Goal: Use online tool/utility: Use online tool/utility

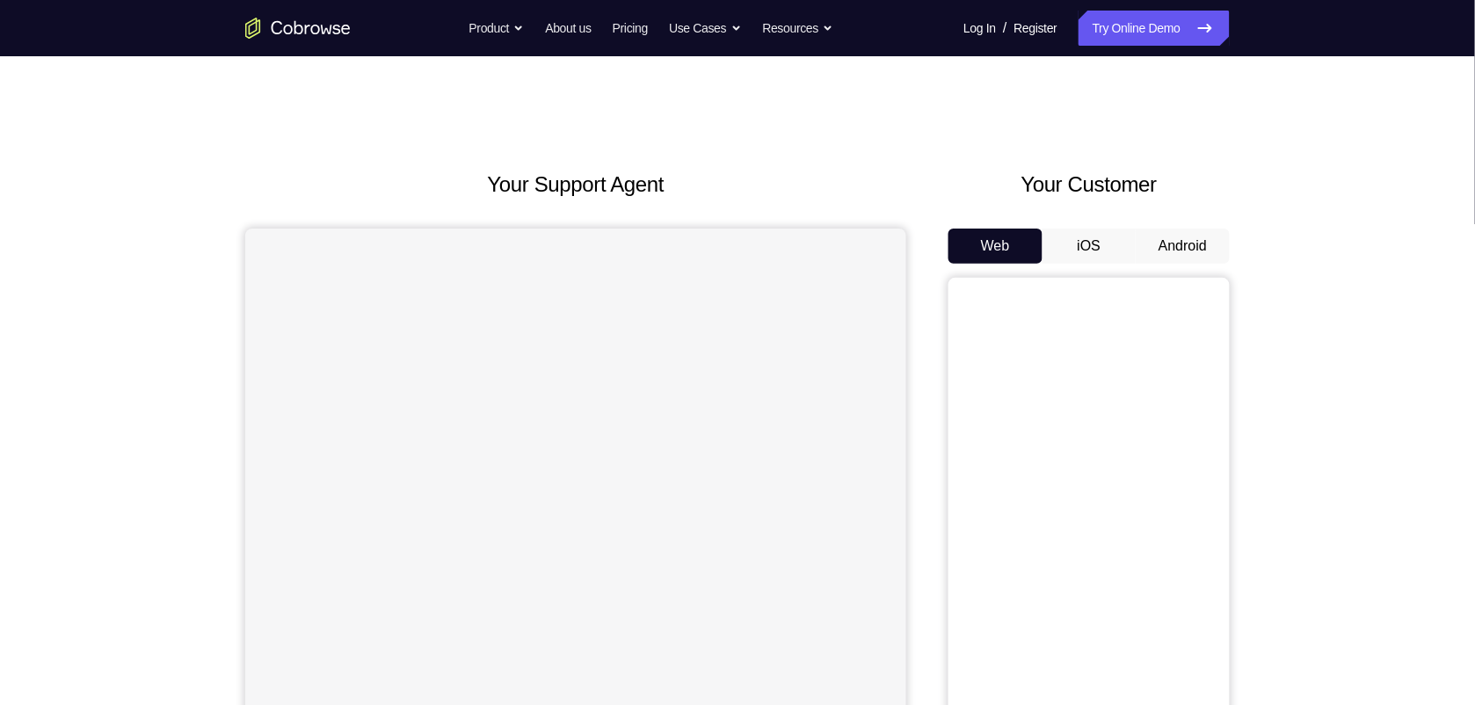
click at [1153, 242] on button "Android" at bounding box center [1183, 246] width 94 height 35
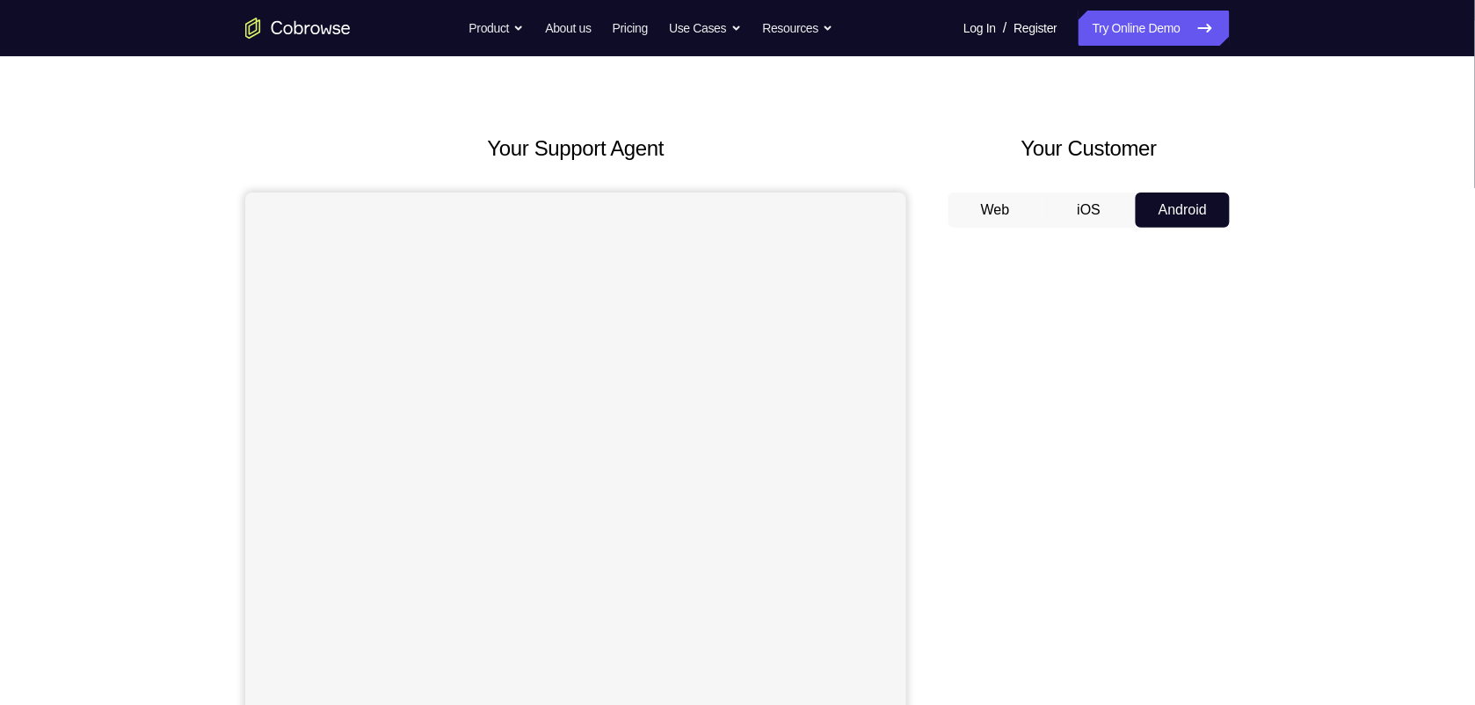
scroll to position [141, 0]
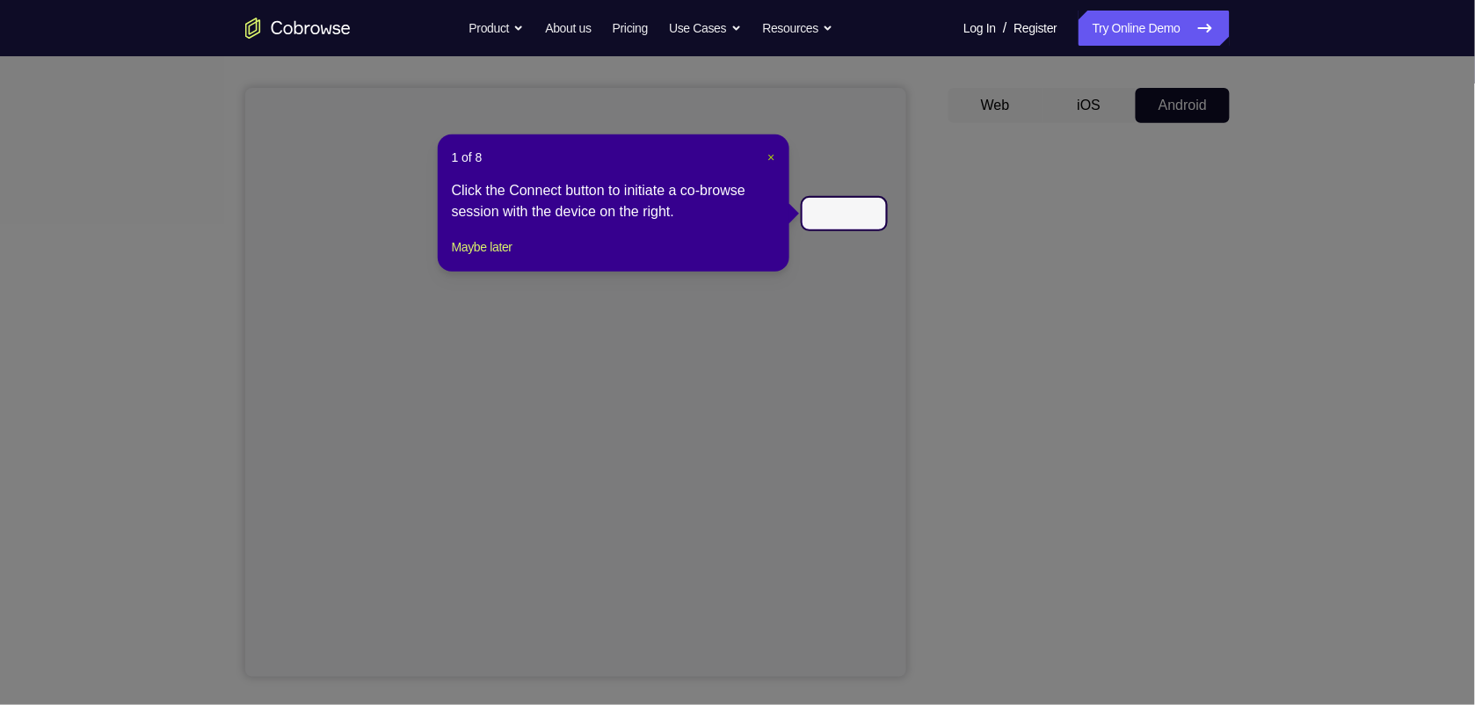
click at [770, 163] on span "×" at bounding box center [770, 157] width 7 height 14
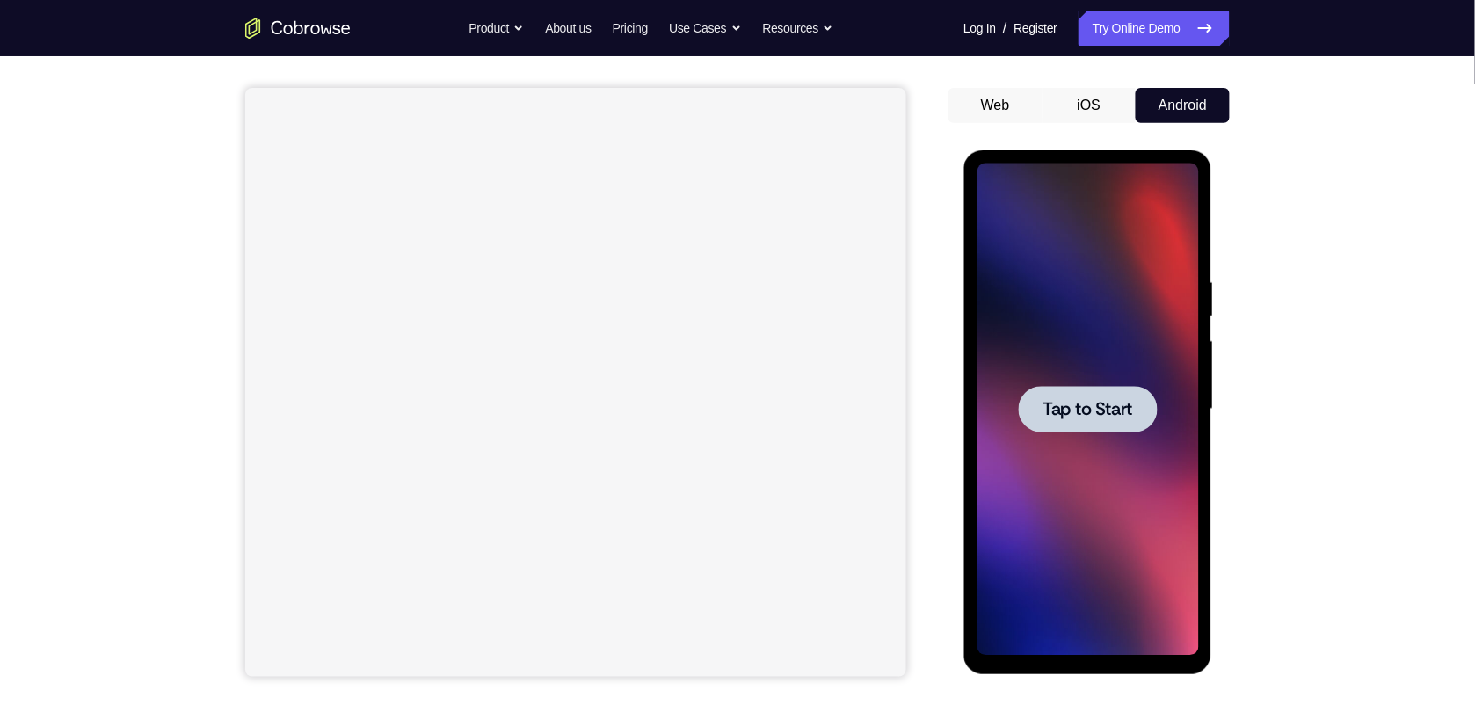
scroll to position [142, 0]
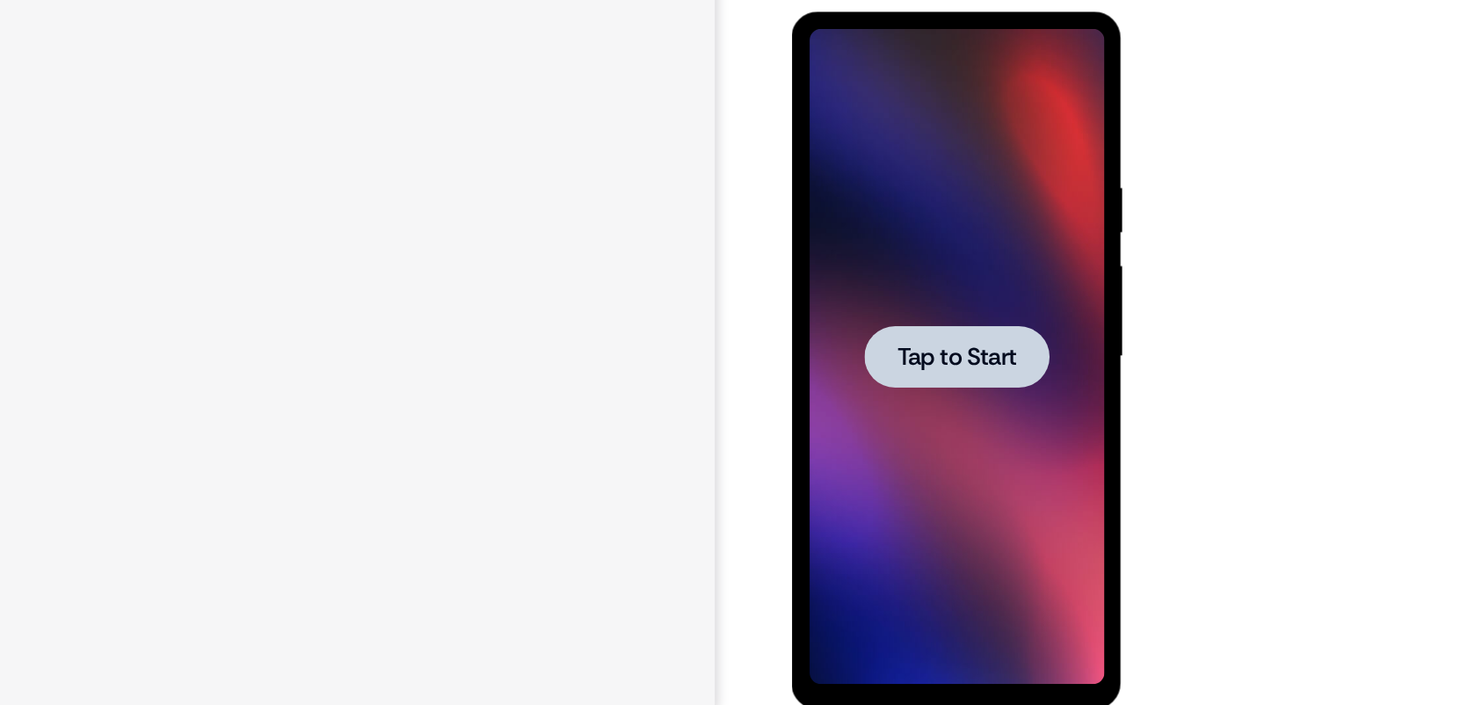
click at [918, 275] on span "Tap to Start" at bounding box center [915, 271] width 90 height 18
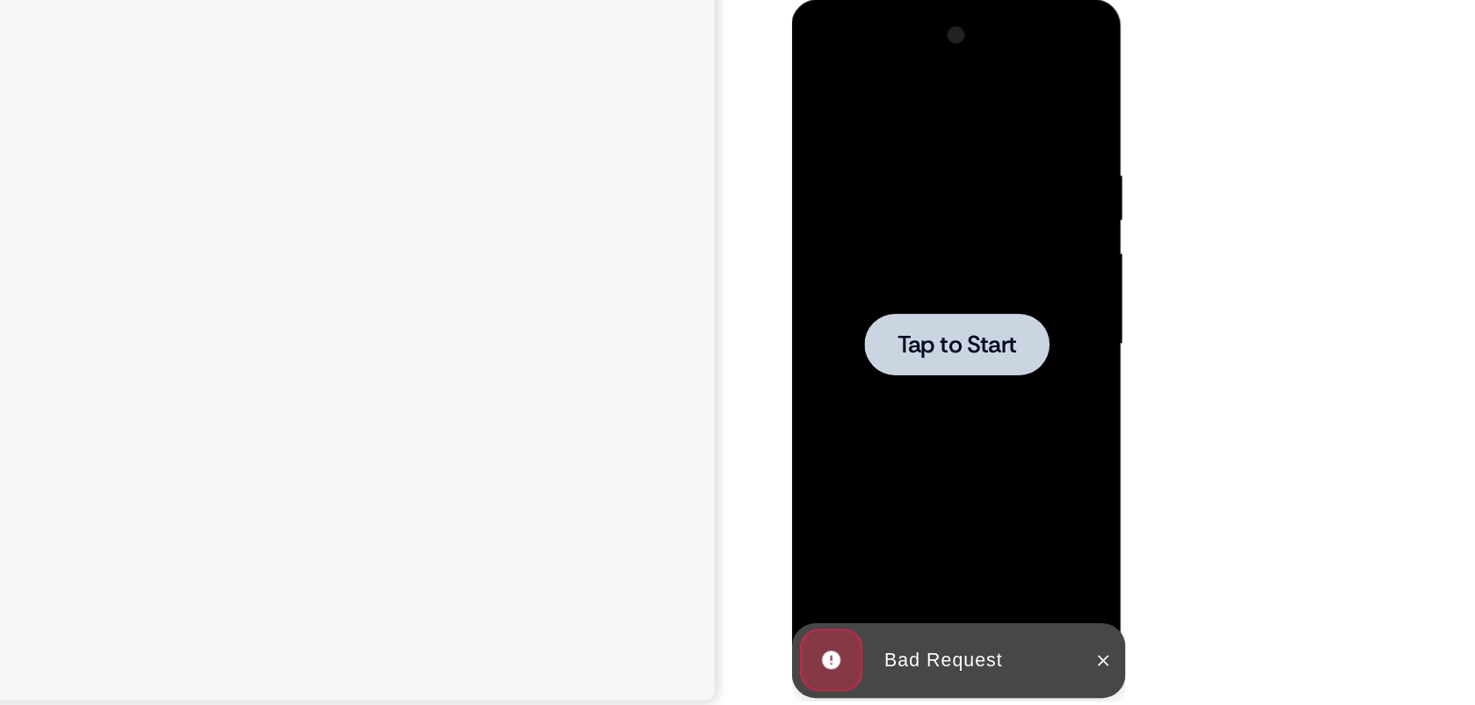
click at [912, 238] on div at bounding box center [915, 259] width 139 height 47
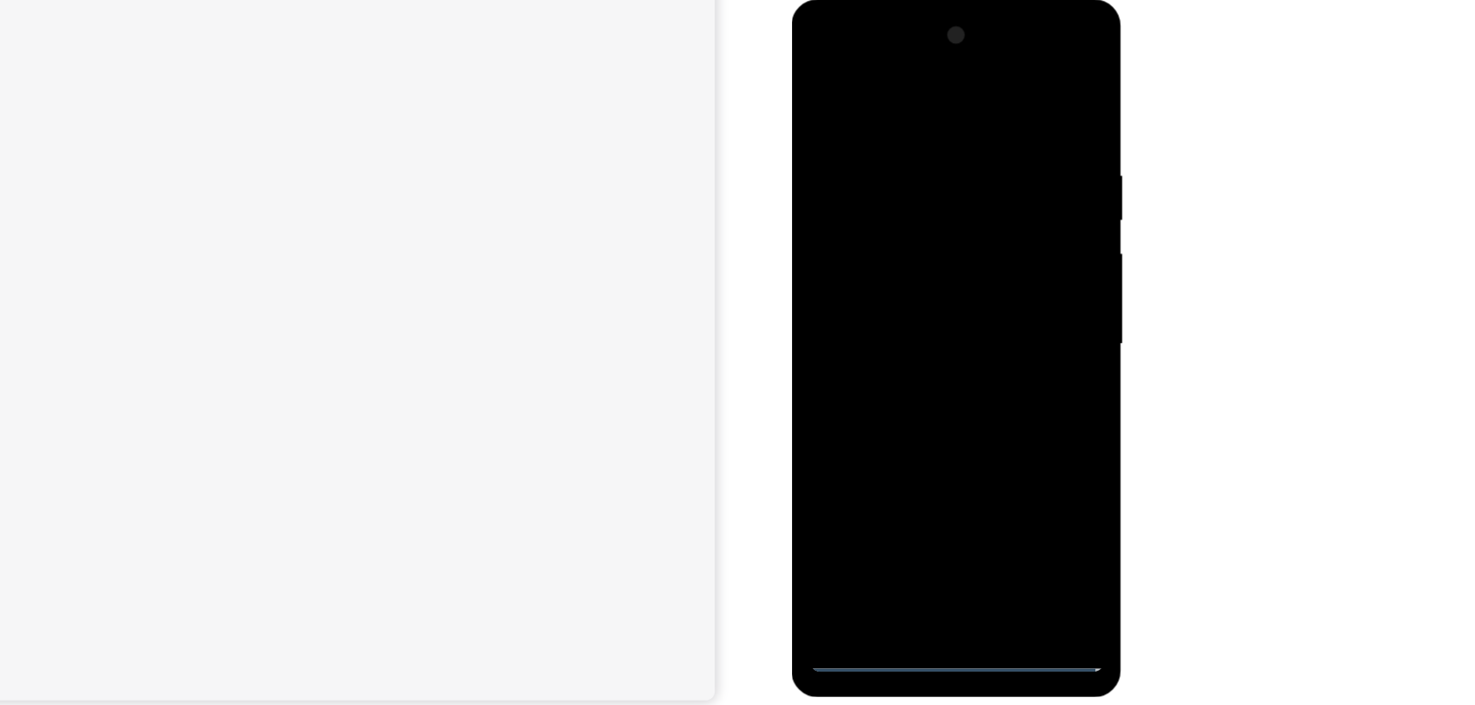
click at [920, 490] on div at bounding box center [914, 259] width 221 height 492
click at [994, 424] on div at bounding box center [914, 259] width 221 height 492
click at [882, 78] on div at bounding box center [914, 259] width 221 height 492
click at [998, 337] on div at bounding box center [914, 259] width 221 height 492
click at [994, 242] on div at bounding box center [914, 259] width 221 height 492
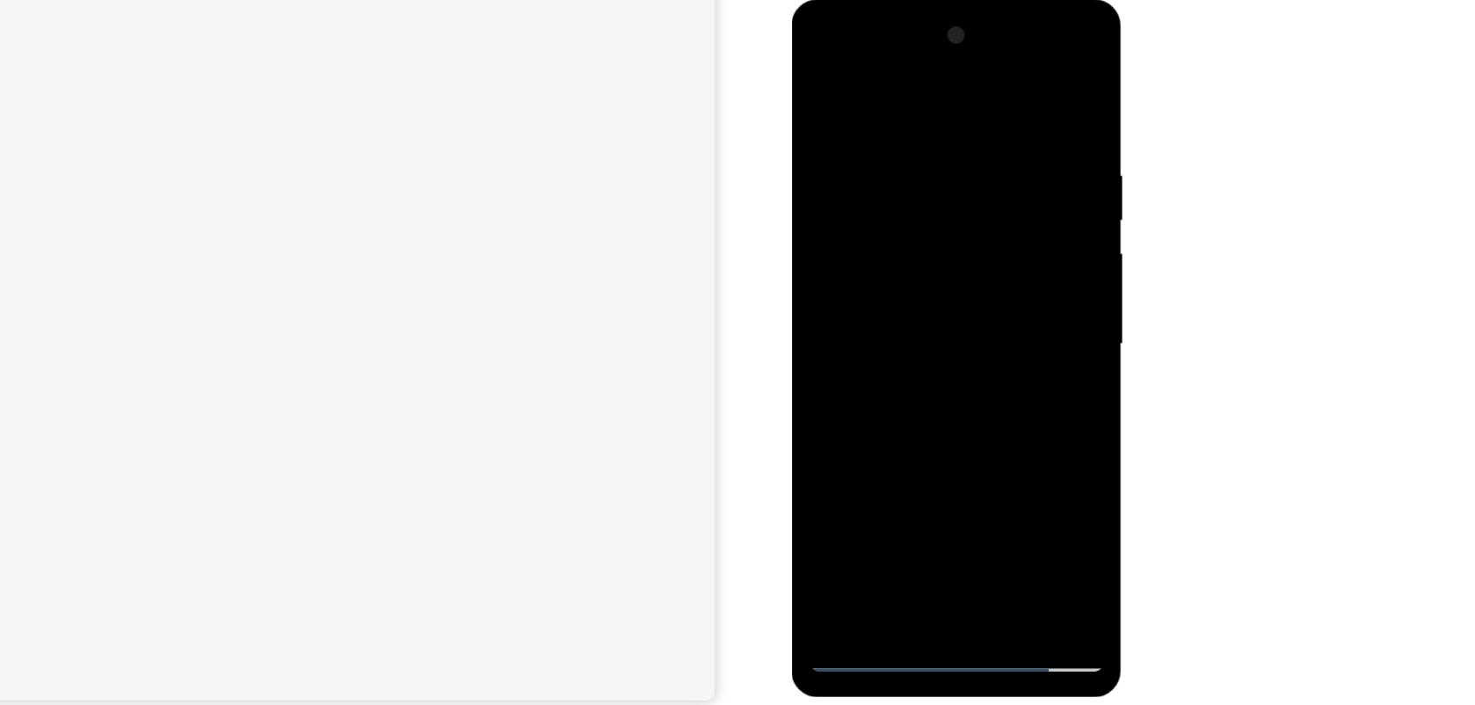
click at [896, 287] on div at bounding box center [914, 259] width 221 height 492
click at [928, 241] on div at bounding box center [914, 259] width 221 height 492
click at [925, 224] on div at bounding box center [914, 259] width 221 height 492
click at [925, 260] on div at bounding box center [914, 259] width 221 height 492
click at [870, 467] on div at bounding box center [914, 259] width 221 height 492
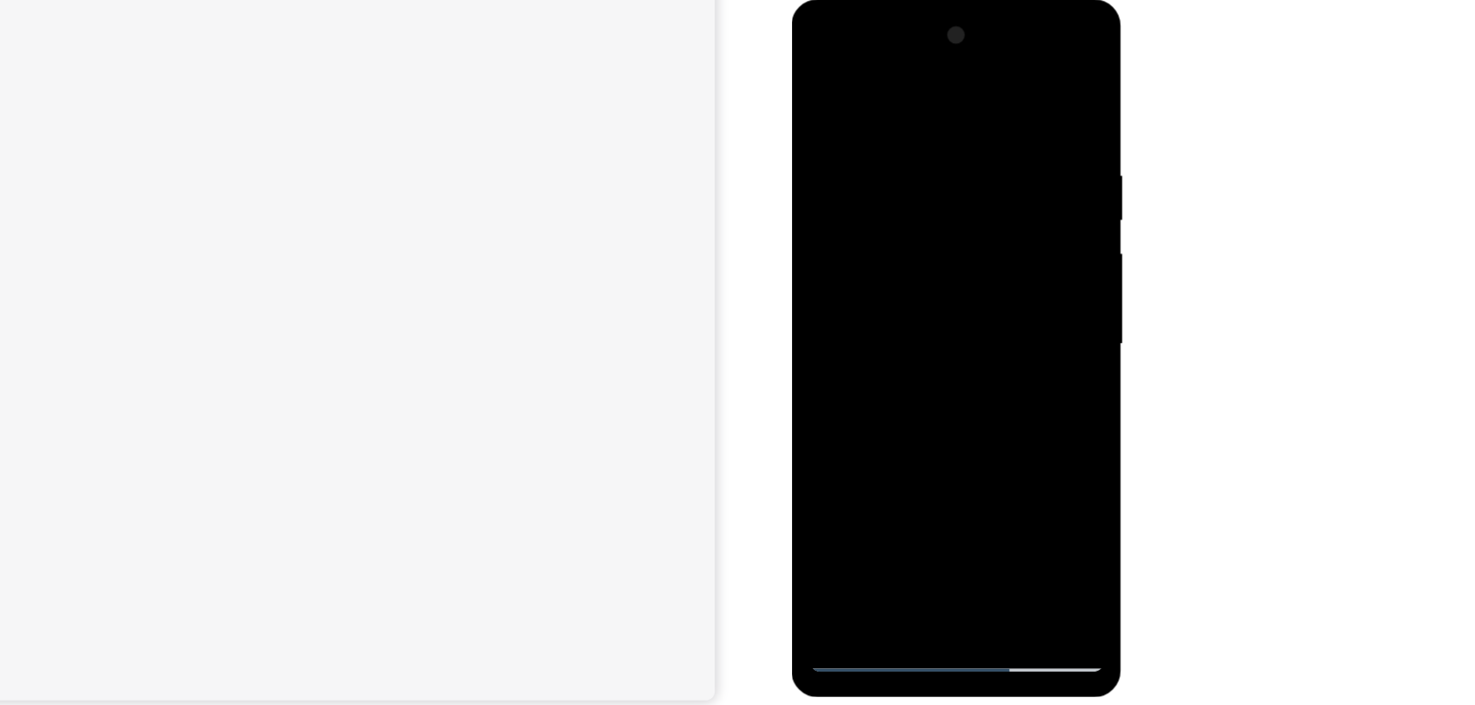
click at [1010, 108] on div at bounding box center [914, 259] width 221 height 492
drag, startPoint x: 965, startPoint y: 82, endPoint x: 1020, endPoint y: 82, distance: 55.4
click at [1020, 82] on div at bounding box center [914, 259] width 221 height 492
click at [891, 80] on div at bounding box center [914, 259] width 221 height 492
click at [893, 112] on div at bounding box center [914, 259] width 221 height 492
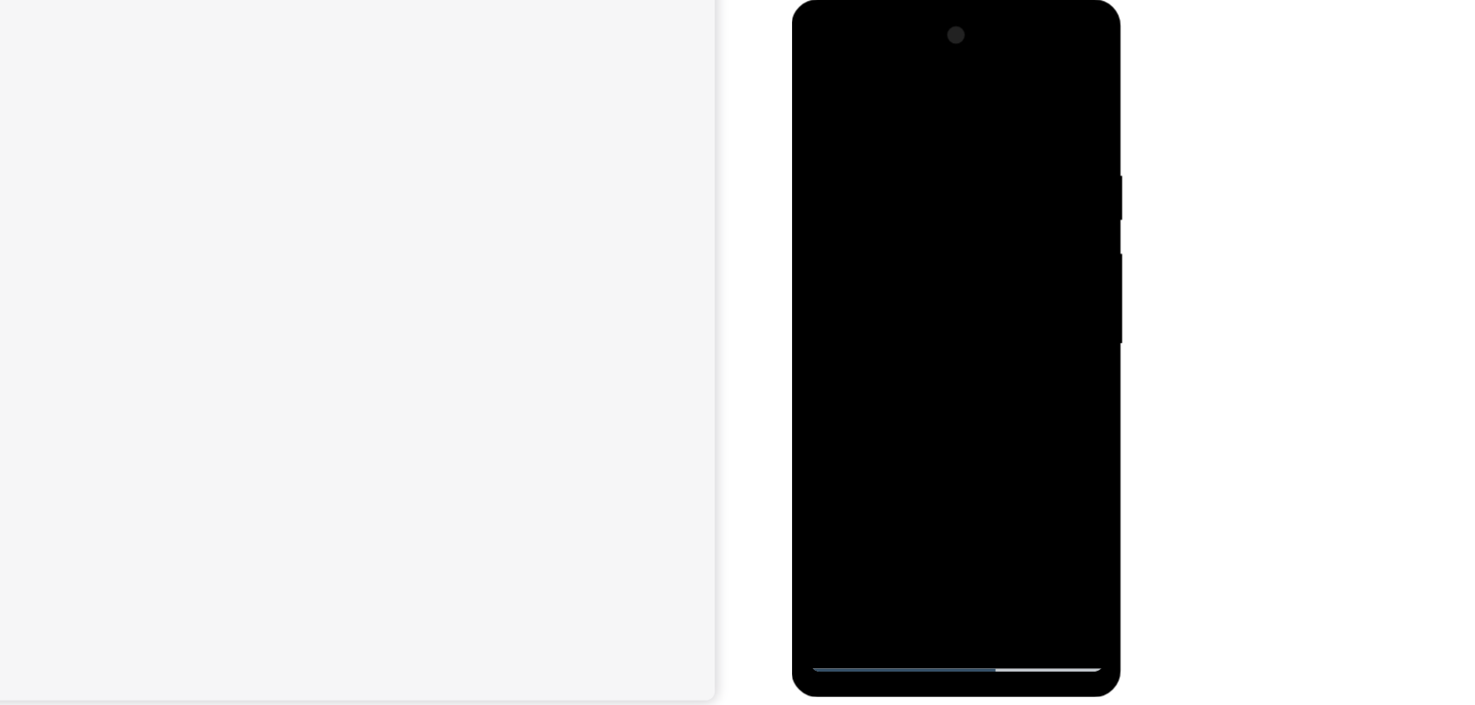
click at [847, 302] on div at bounding box center [914, 259] width 221 height 492
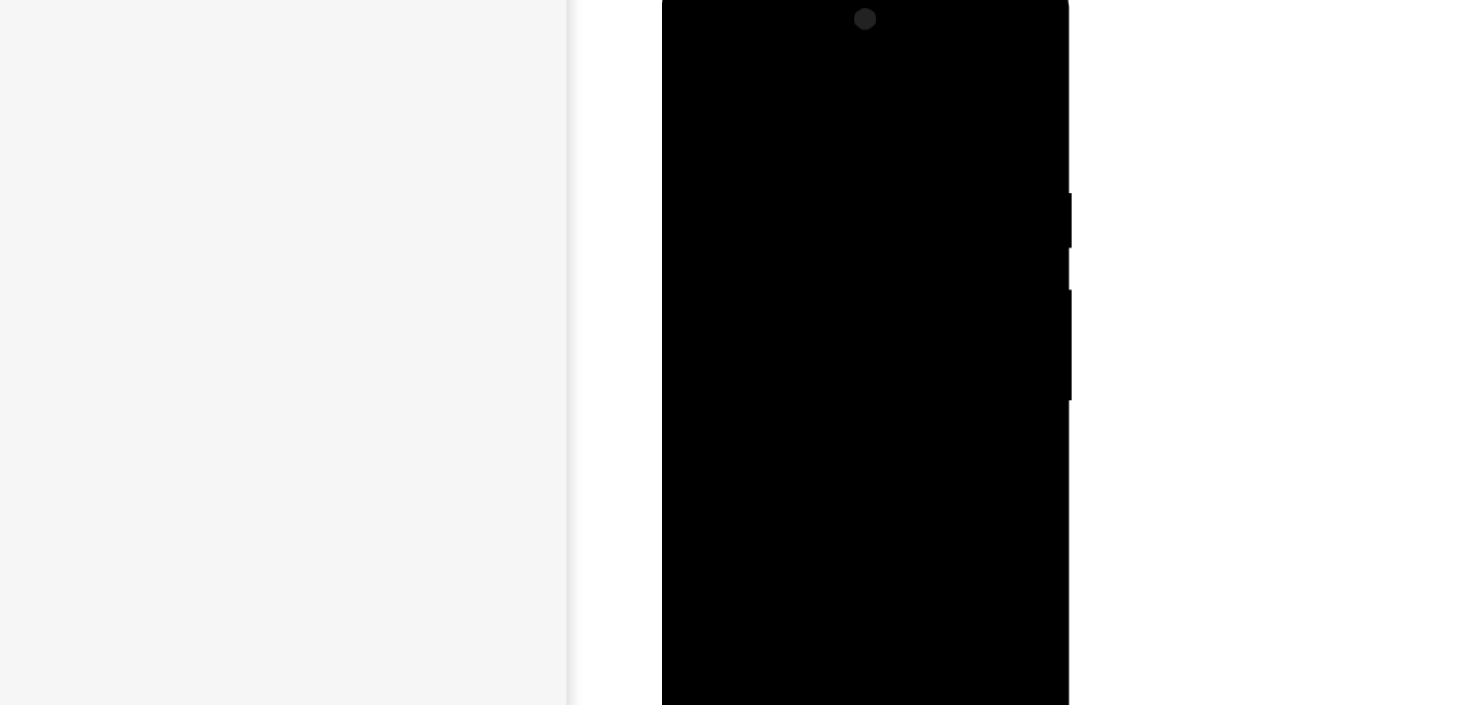
drag, startPoint x: 804, startPoint y: 290, endPoint x: 788, endPoint y: 175, distance: 116.3
click at [788, 175] on div at bounding box center [784, 235] width 221 height 492
drag, startPoint x: 795, startPoint y: 265, endPoint x: 788, endPoint y: 197, distance: 68.9
click at [788, 197] on div at bounding box center [784, 235] width 221 height 492
drag, startPoint x: 791, startPoint y: 269, endPoint x: 772, endPoint y: 172, distance: 98.6
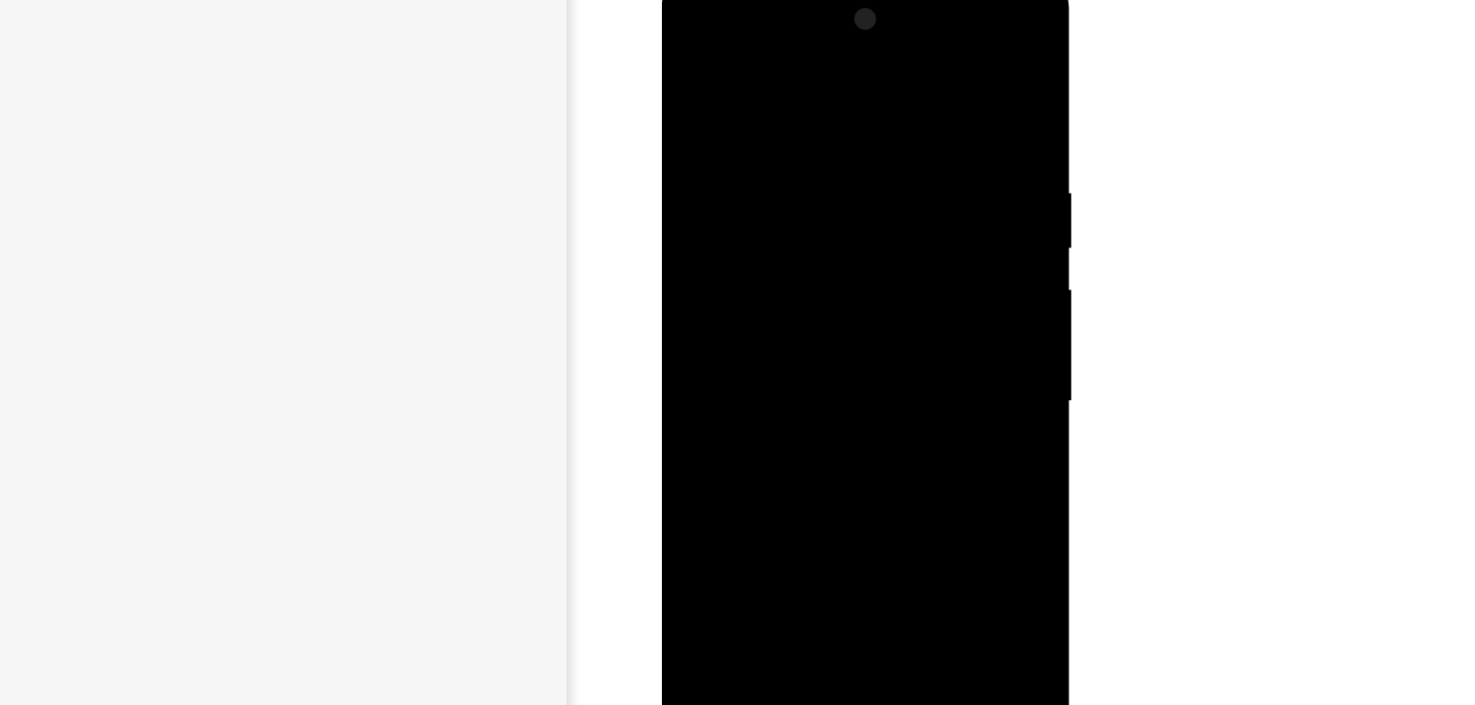
click at [772, 172] on div at bounding box center [784, 235] width 221 height 492
click at [688, 54] on div at bounding box center [784, 235] width 221 height 492
click at [781, 246] on div at bounding box center [784, 235] width 221 height 492
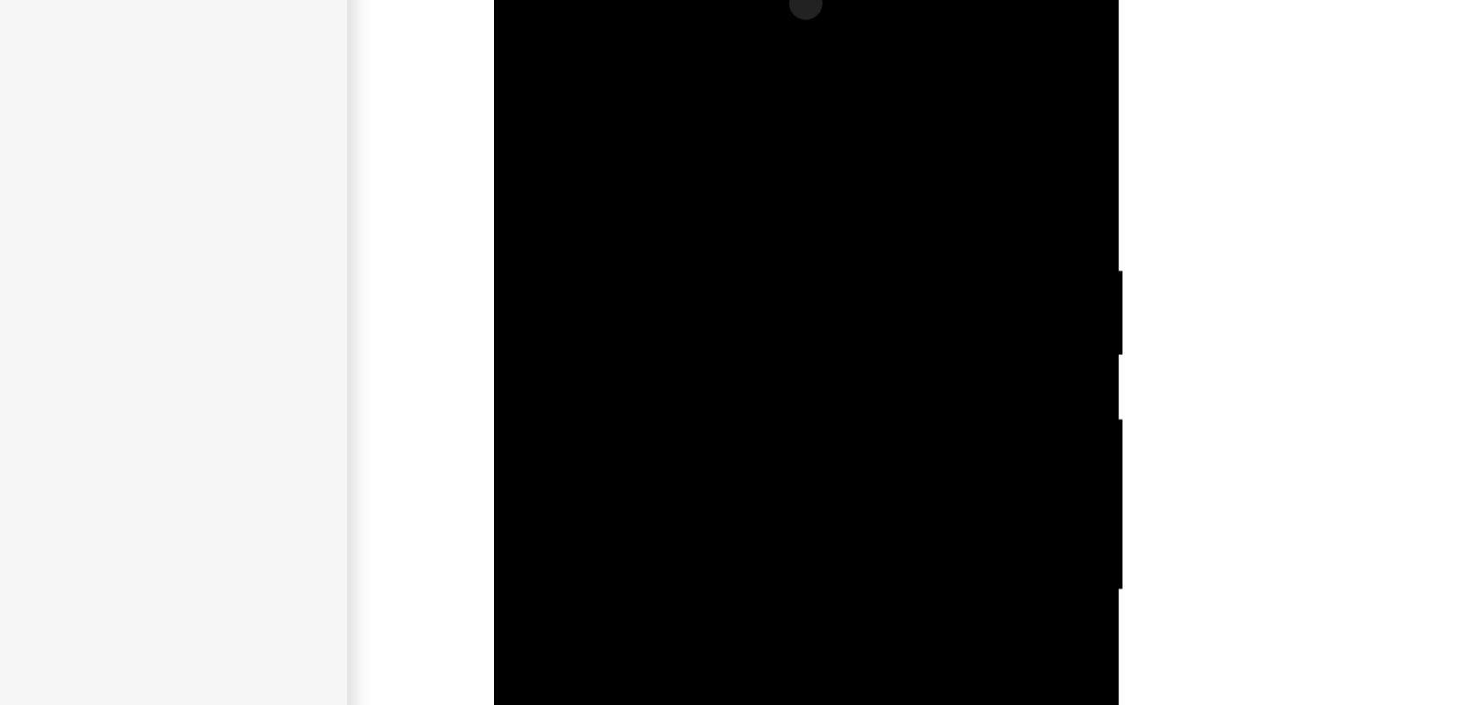
click at [716, 120] on div at bounding box center [615, 196] width 221 height 492
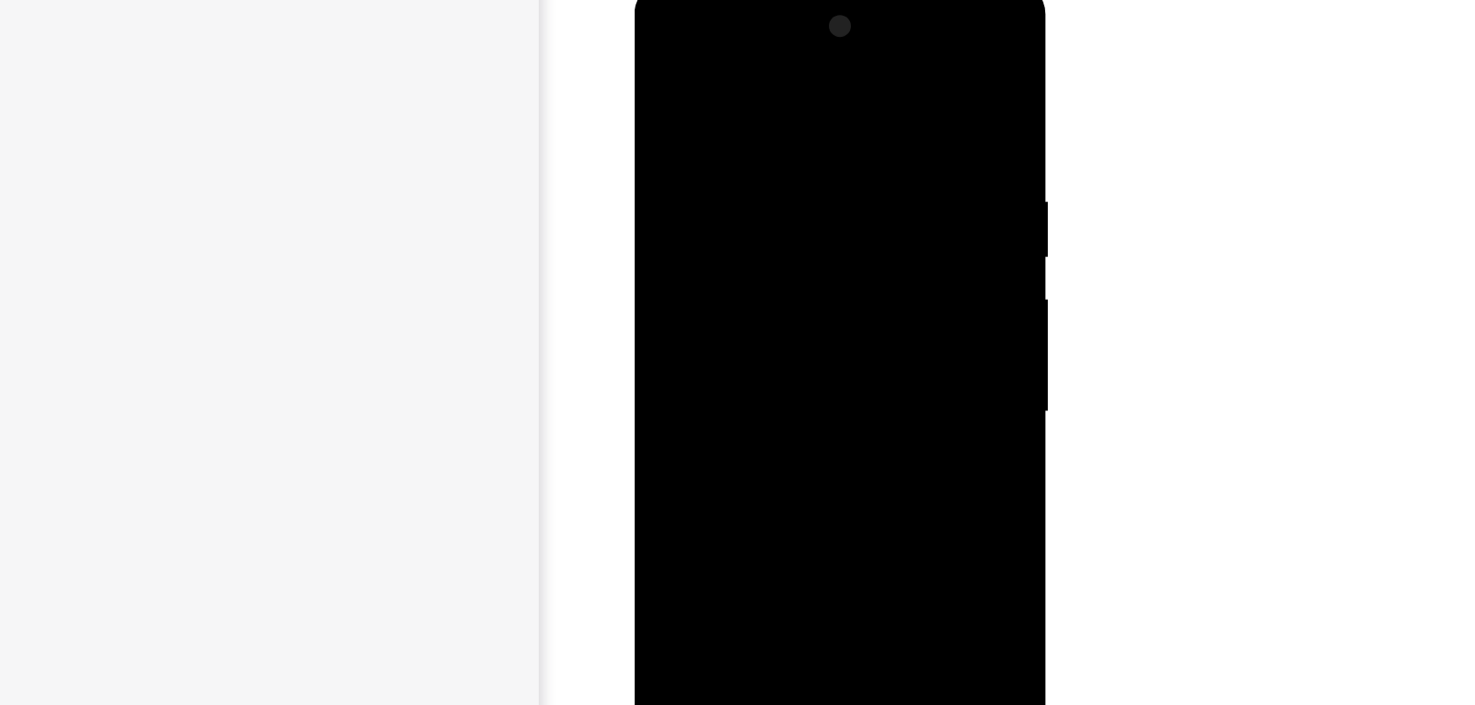
click at [664, 291] on div at bounding box center [757, 242] width 221 height 492
click at [664, 59] on div at bounding box center [757, 242] width 221 height 492
click at [831, 240] on div at bounding box center [757, 242] width 221 height 492
click at [856, 163] on div at bounding box center [757, 242] width 221 height 492
click at [791, 237] on div at bounding box center [757, 242] width 221 height 492
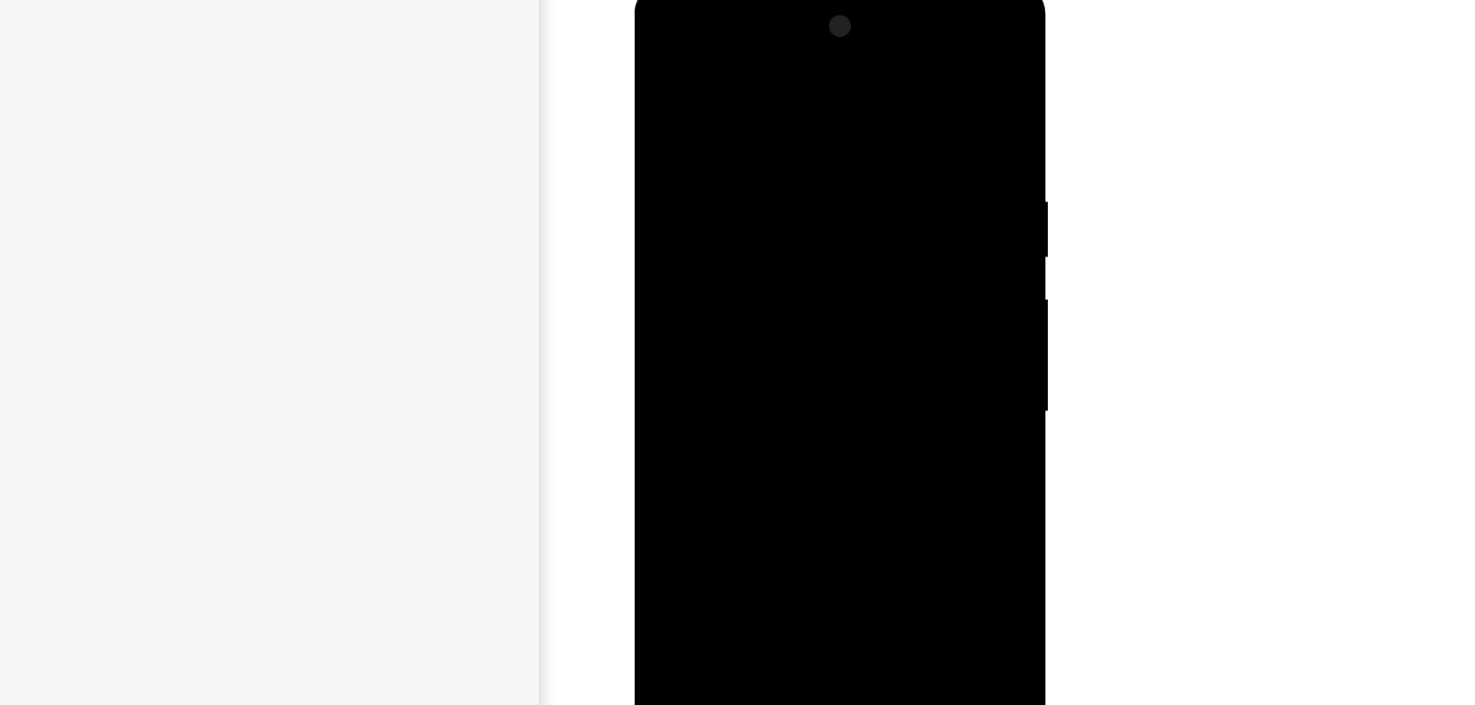
click at [853, 159] on div at bounding box center [757, 242] width 221 height 492
click at [664, 59] on div at bounding box center [757, 242] width 221 height 492
click at [765, 325] on div at bounding box center [757, 242] width 221 height 492
drag, startPoint x: 758, startPoint y: 221, endPoint x: 759, endPoint y: 296, distance: 74.7
click at [759, 296] on div at bounding box center [757, 242] width 221 height 492
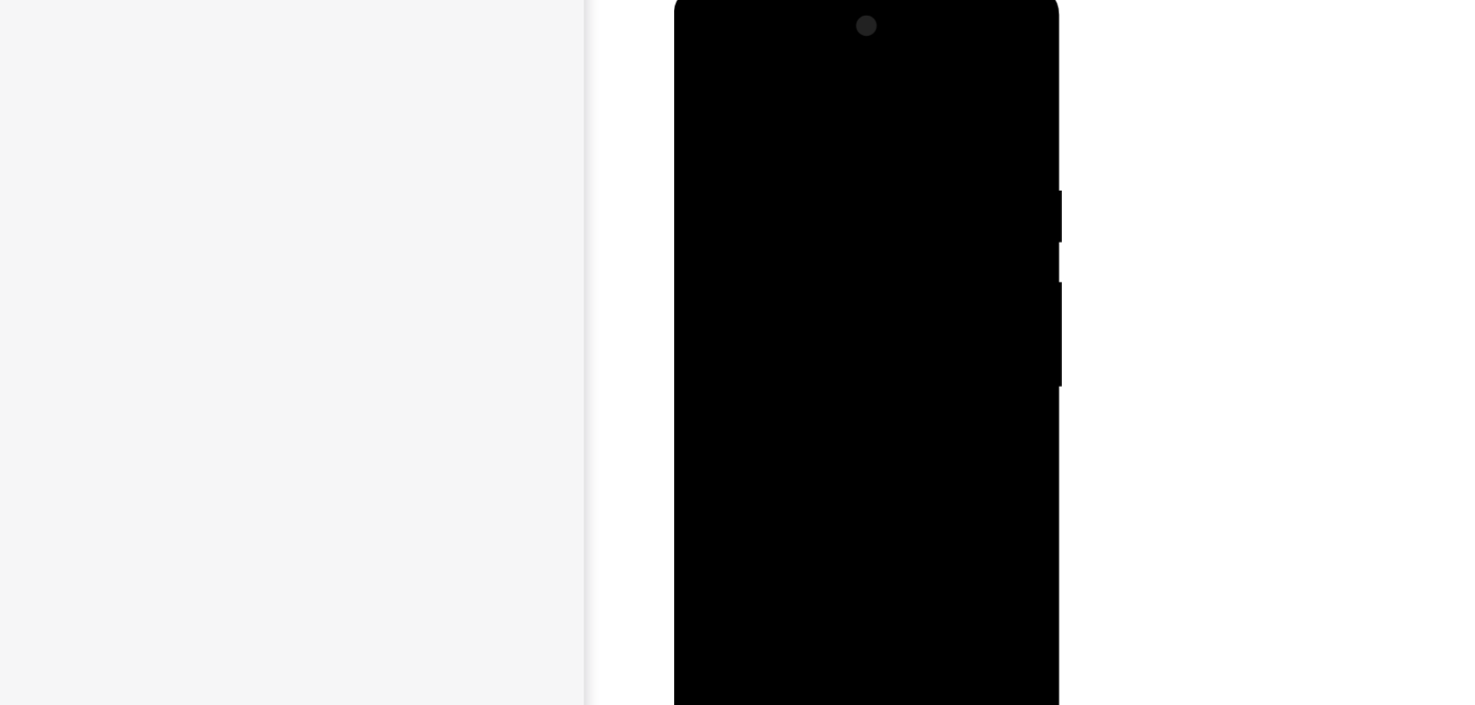
click at [706, 69] on div at bounding box center [796, 244] width 221 height 492
drag, startPoint x: 827, startPoint y: 367, endPoint x: 806, endPoint y: 214, distance: 154.4
click at [806, 214] on div at bounding box center [796, 244] width 221 height 492
click at [863, 322] on div at bounding box center [796, 244] width 221 height 492
drag, startPoint x: 796, startPoint y: 159, endPoint x: 810, endPoint y: 237, distance: 79.3
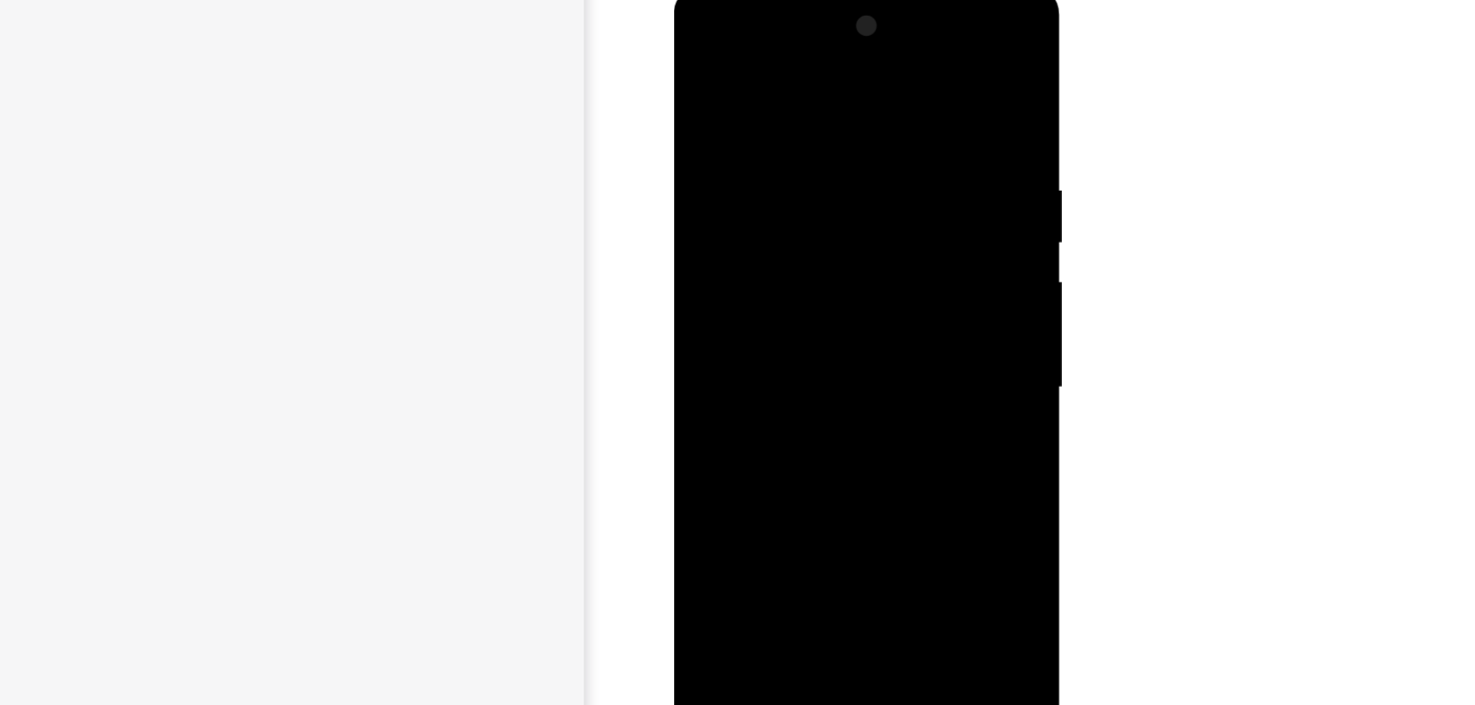
click at [810, 237] on div at bounding box center [796, 244] width 221 height 492
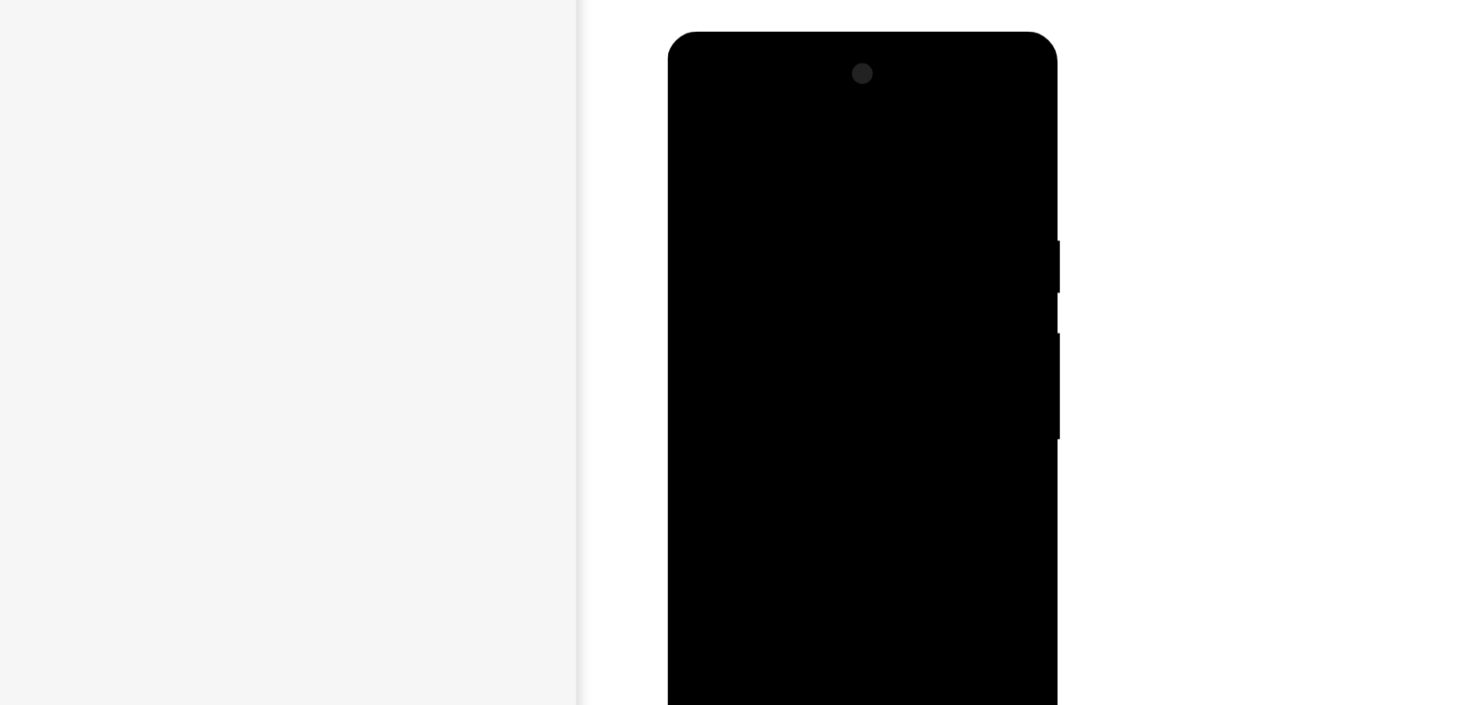
click at [693, 117] on div at bounding box center [789, 290] width 221 height 492
click at [693, 110] on div at bounding box center [789, 290] width 221 height 492
click at [853, 113] on div at bounding box center [789, 290] width 221 height 492
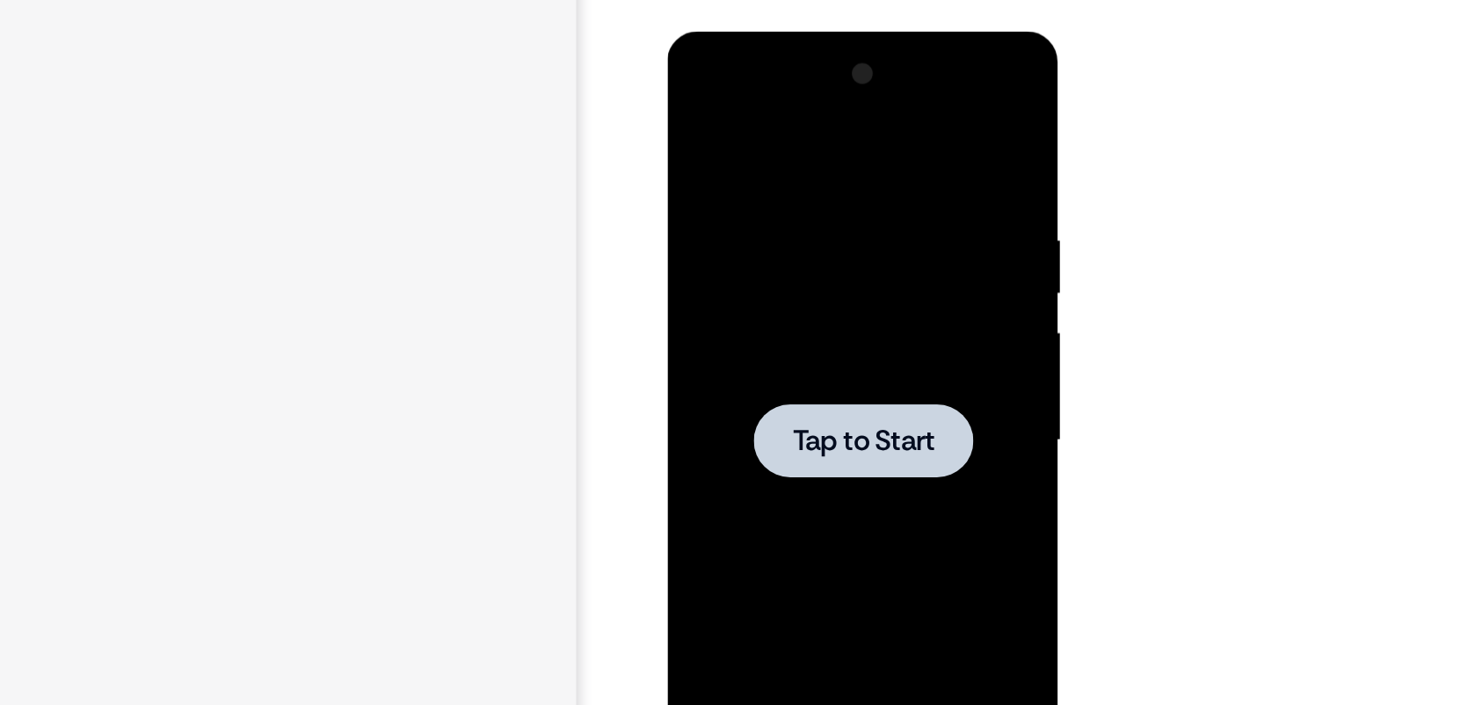
click at [776, 290] on span "Tap to Start" at bounding box center [790, 290] width 90 height 18
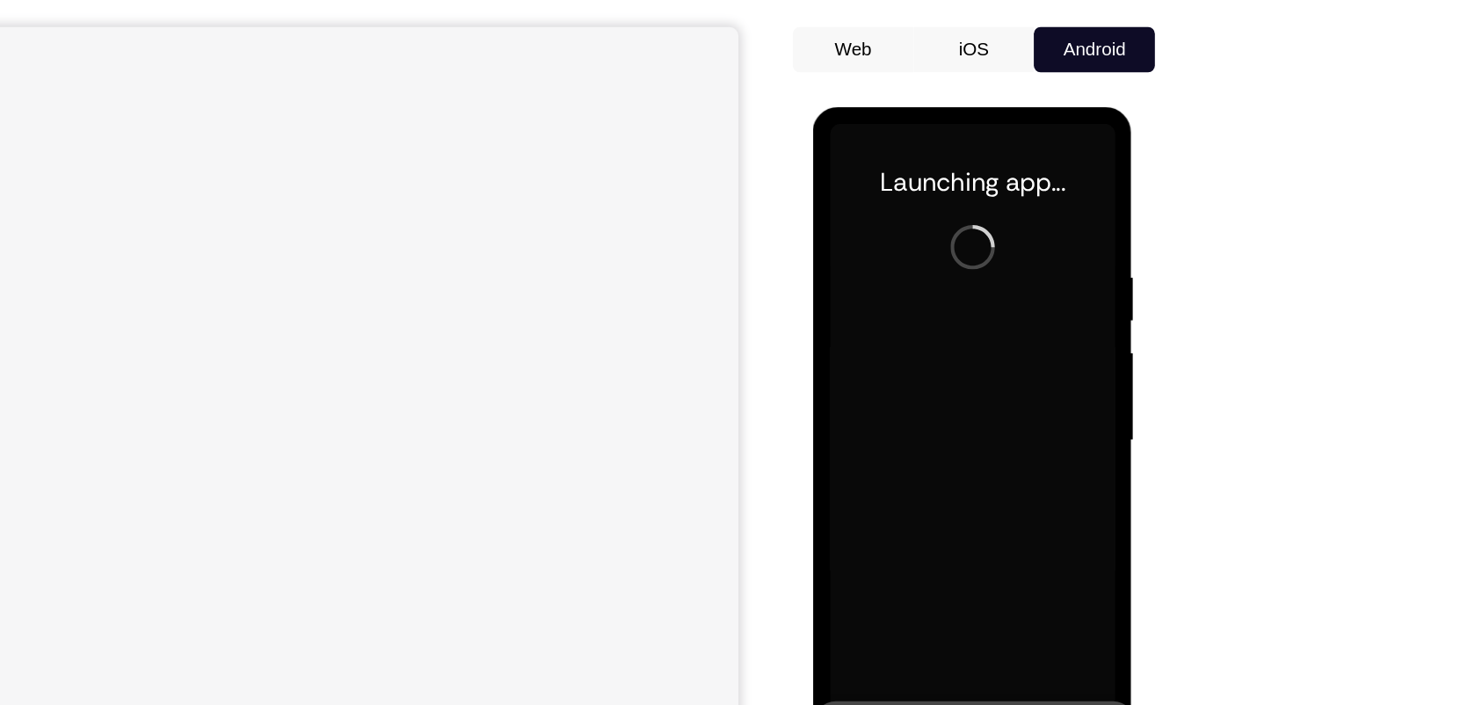
drag, startPoint x: 875, startPoint y: 370, endPoint x: 868, endPoint y: 294, distance: 76.7
click at [868, 294] on div at bounding box center [935, 366] width 221 height 492
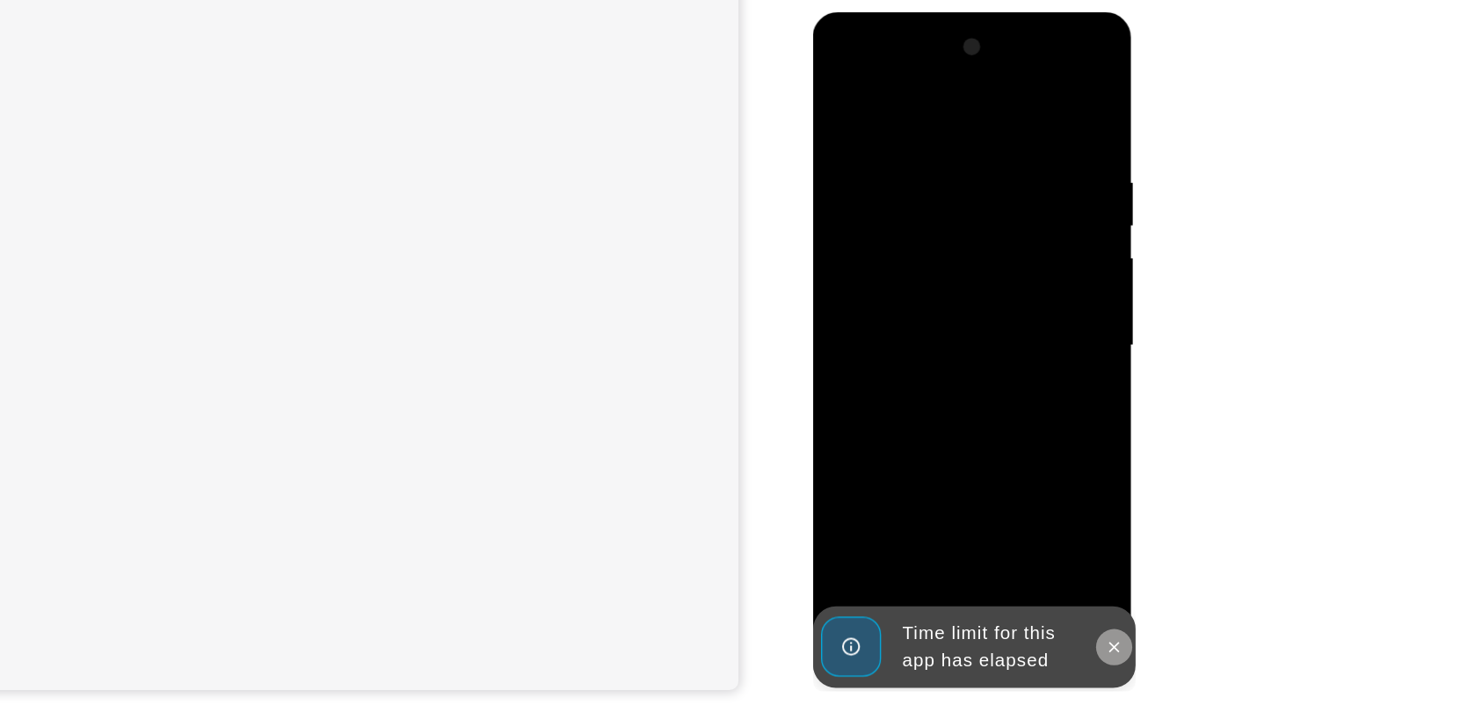
click at [1047, 507] on icon at bounding box center [1046, 505] width 14 height 14
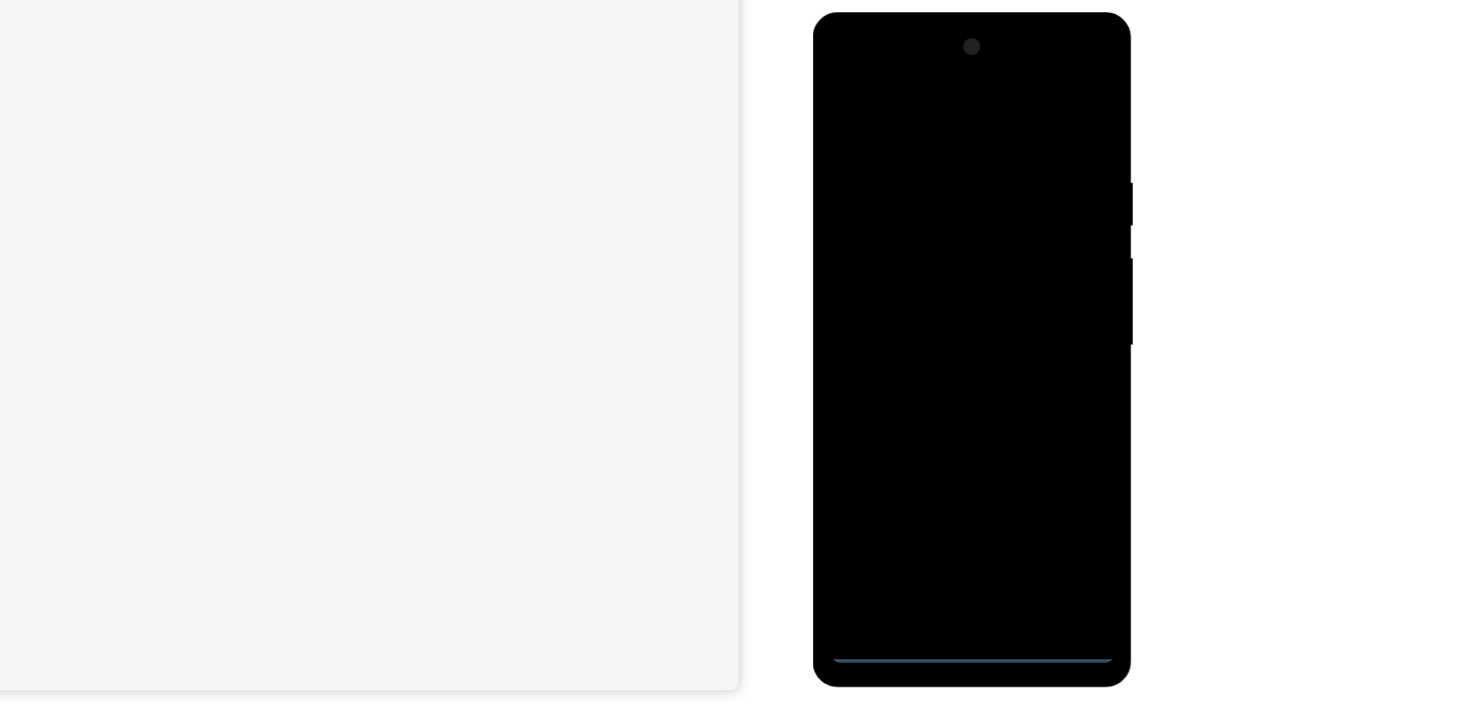
click at [937, 510] on div at bounding box center [935, 271] width 221 height 492
click at [1004, 436] on div at bounding box center [935, 271] width 221 height 492
click at [906, 91] on div at bounding box center [935, 271] width 221 height 492
click at [1026, 263] on div at bounding box center [935, 271] width 221 height 492
click at [1006, 266] on div at bounding box center [935, 271] width 221 height 492
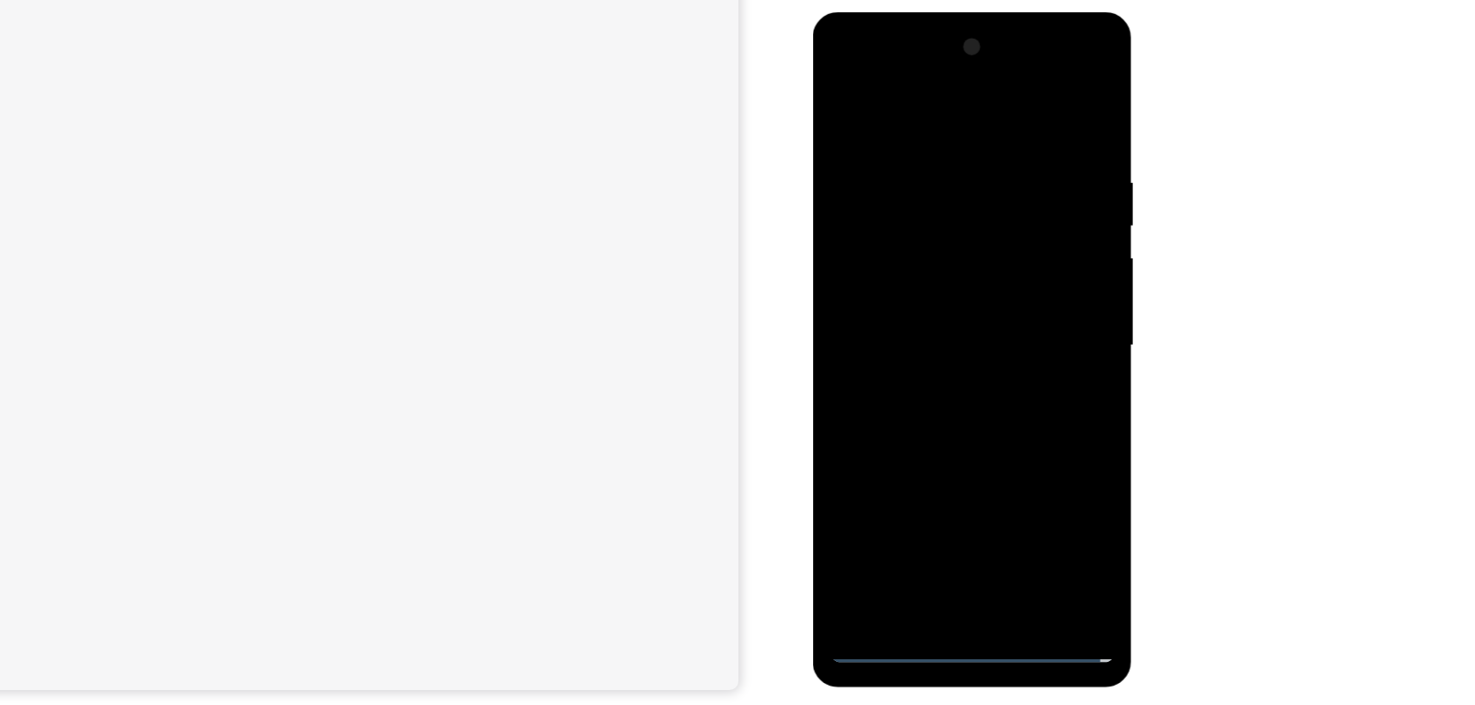
click at [918, 300] on div at bounding box center [935, 271] width 221 height 492
click at [902, 246] on div at bounding box center [935, 271] width 221 height 492
click at [915, 226] on div at bounding box center [935, 271] width 221 height 492
click at [949, 265] on div at bounding box center [935, 271] width 221 height 492
click at [954, 327] on div at bounding box center [935, 271] width 221 height 492
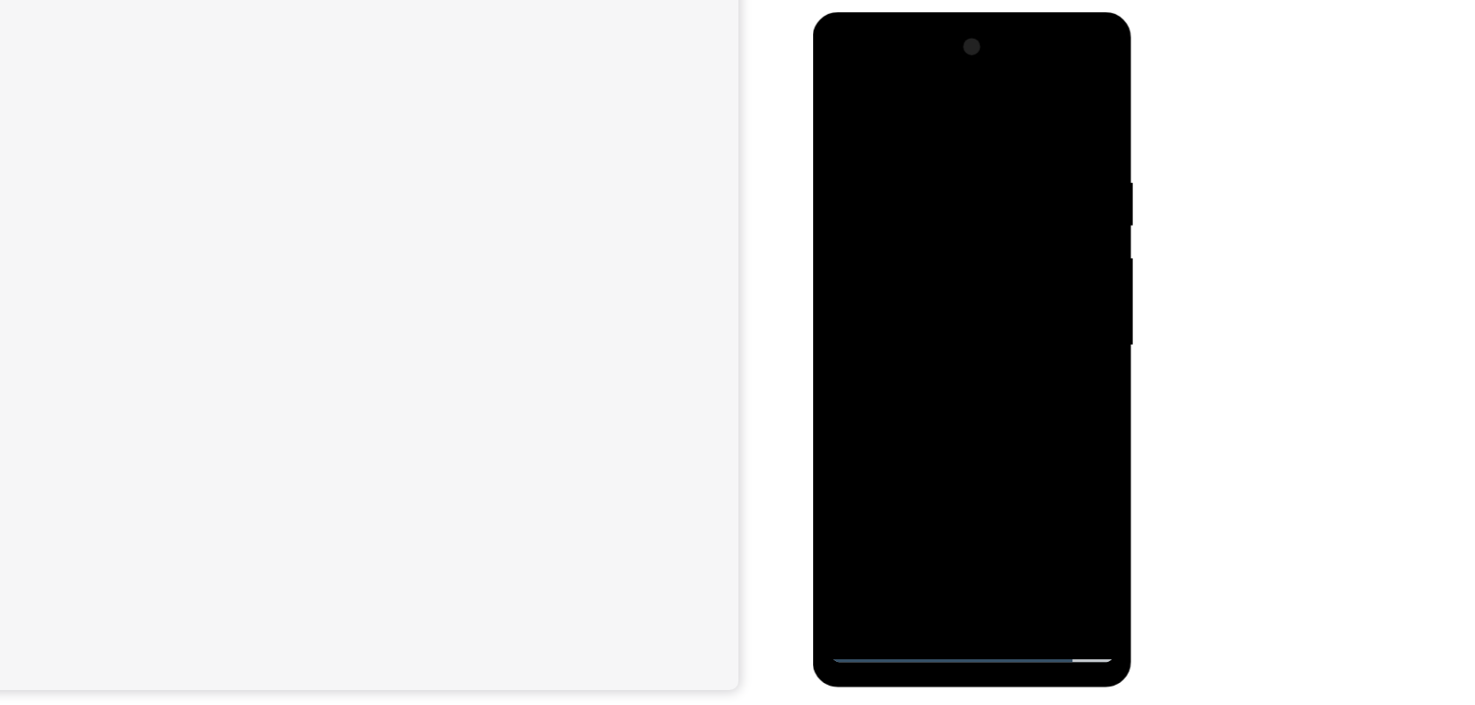
click at [895, 480] on div at bounding box center [935, 271] width 221 height 492
click at [1030, 113] on div at bounding box center [935, 271] width 221 height 492
click at [901, 478] on div at bounding box center [935, 271] width 221 height 492
click at [920, 97] on div at bounding box center [935, 271] width 221 height 492
click at [897, 209] on div at bounding box center [935, 271] width 221 height 492
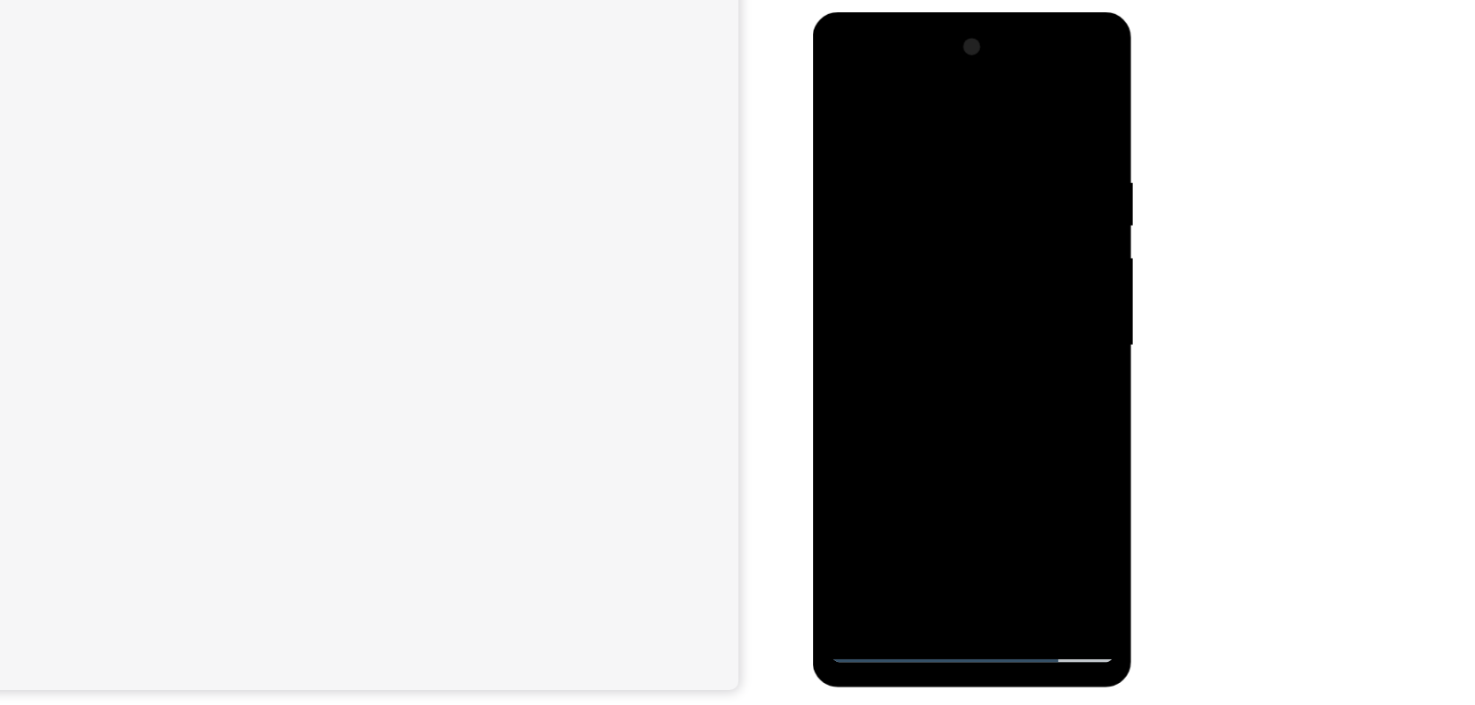
click at [865, 149] on div at bounding box center [935, 271] width 221 height 492
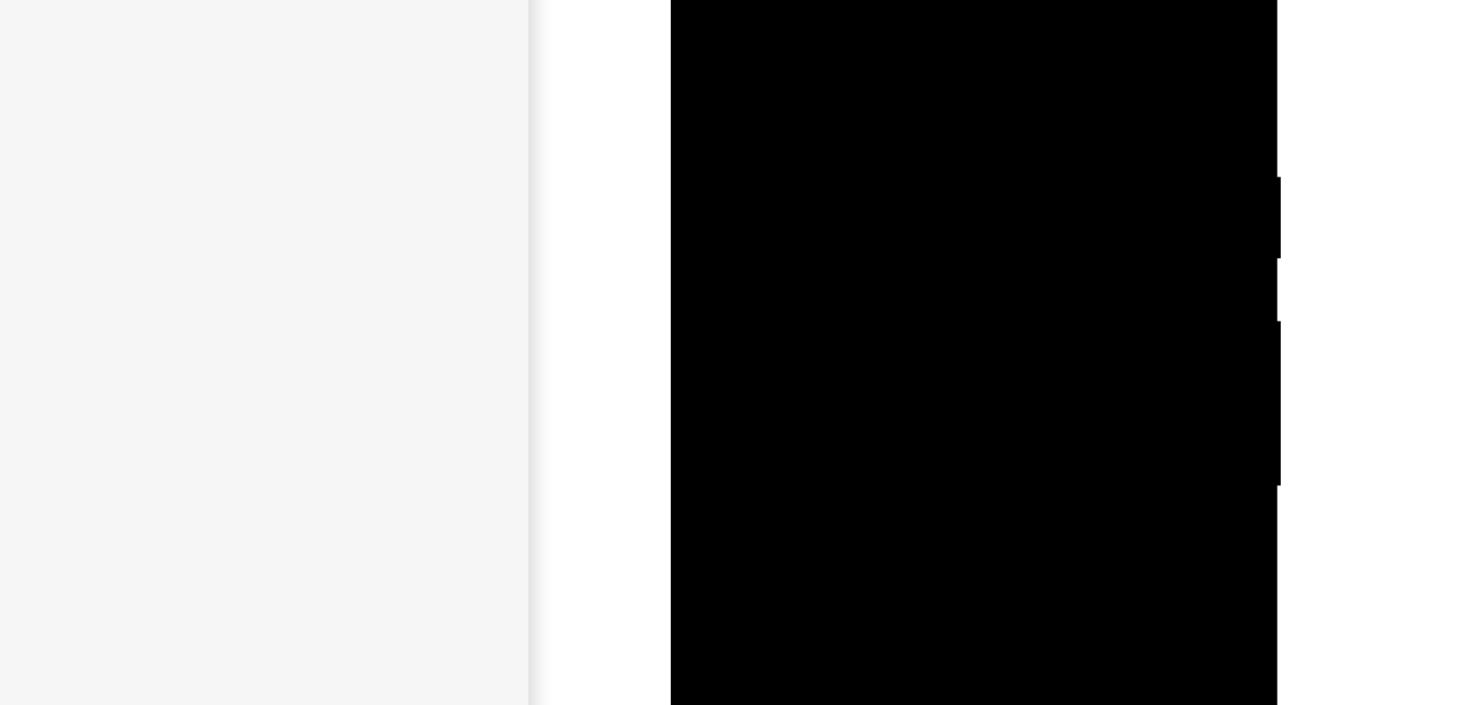
click at [721, 0] on div at bounding box center [793, 112] width 221 height 492
click at [713, 0] on div at bounding box center [793, 112] width 221 height 492
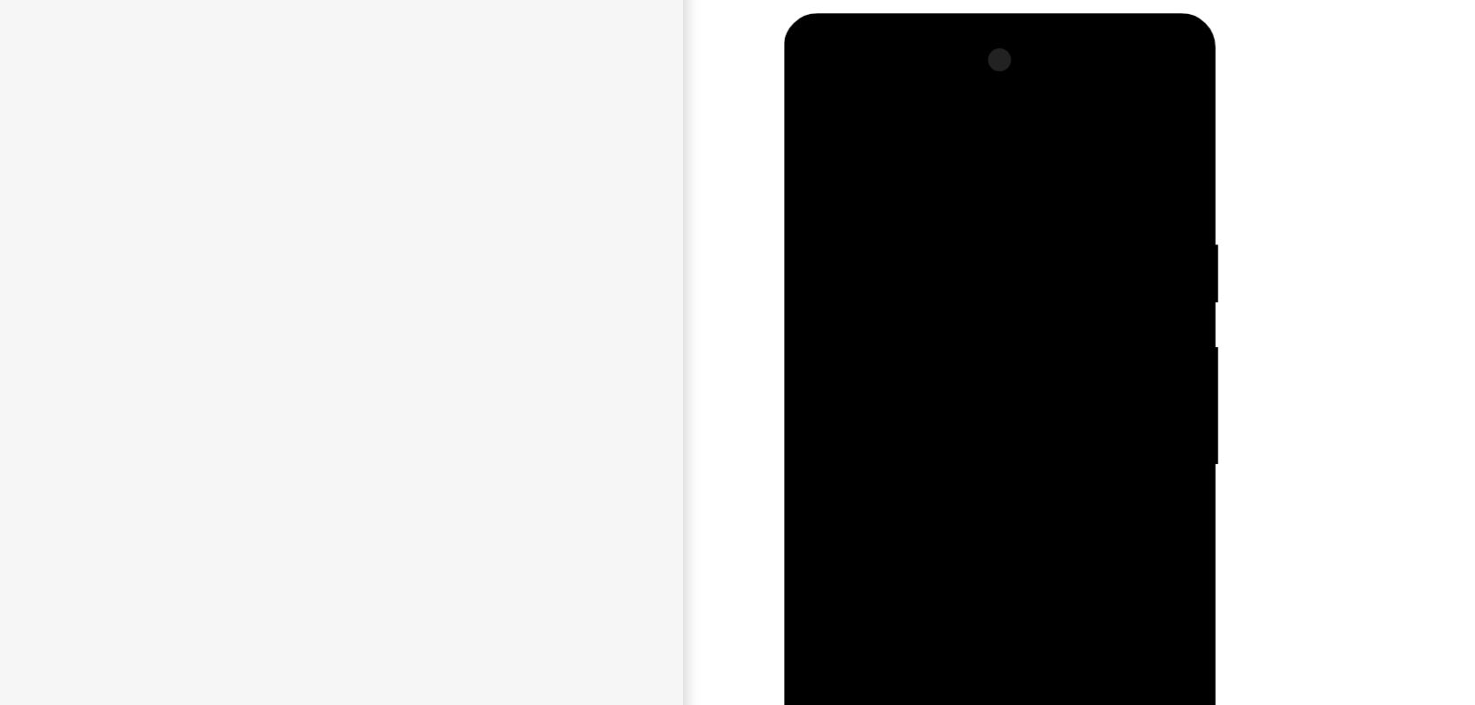
click at [841, 152] on div at bounding box center [906, 272] width 221 height 492
click at [836, 151] on div at bounding box center [906, 272] width 221 height 492
click at [852, 259] on div at bounding box center [906, 272] width 221 height 492
click at [891, 221] on div at bounding box center [906, 272] width 221 height 492
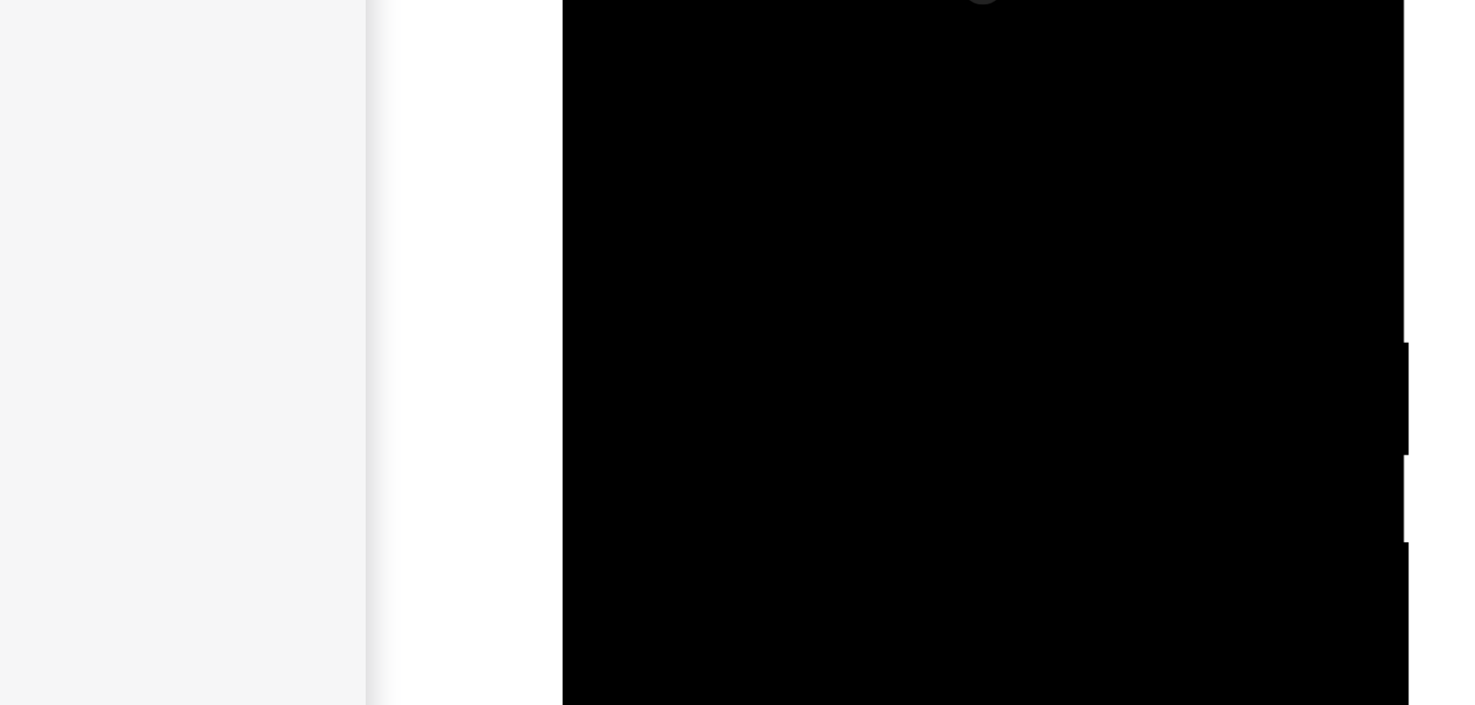
click at [676, 34] on div at bounding box center [685, 151] width 221 height 492
click at [686, 108] on div at bounding box center [685, 151] width 221 height 492
click at [698, 125] on div at bounding box center [685, 151] width 221 height 492
drag, startPoint x: 698, startPoint y: 67, endPoint x: 690, endPoint y: 26, distance: 41.2
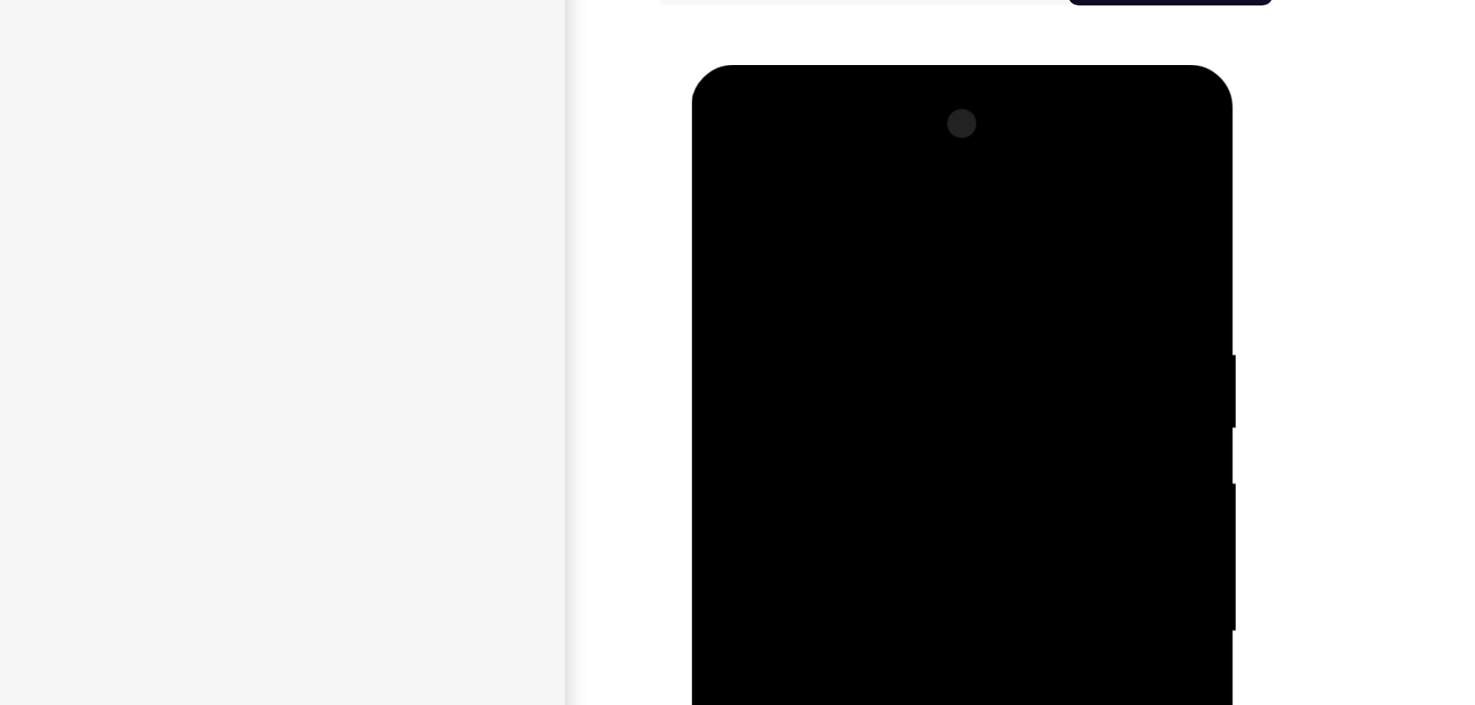
drag, startPoint x: 819, startPoint y: 199, endPoint x: 759, endPoint y: 250, distance: 79.1
click at [759, 250] on div at bounding box center [814, 323] width 221 height 492
click at [798, 194] on div at bounding box center [814, 323] width 221 height 492
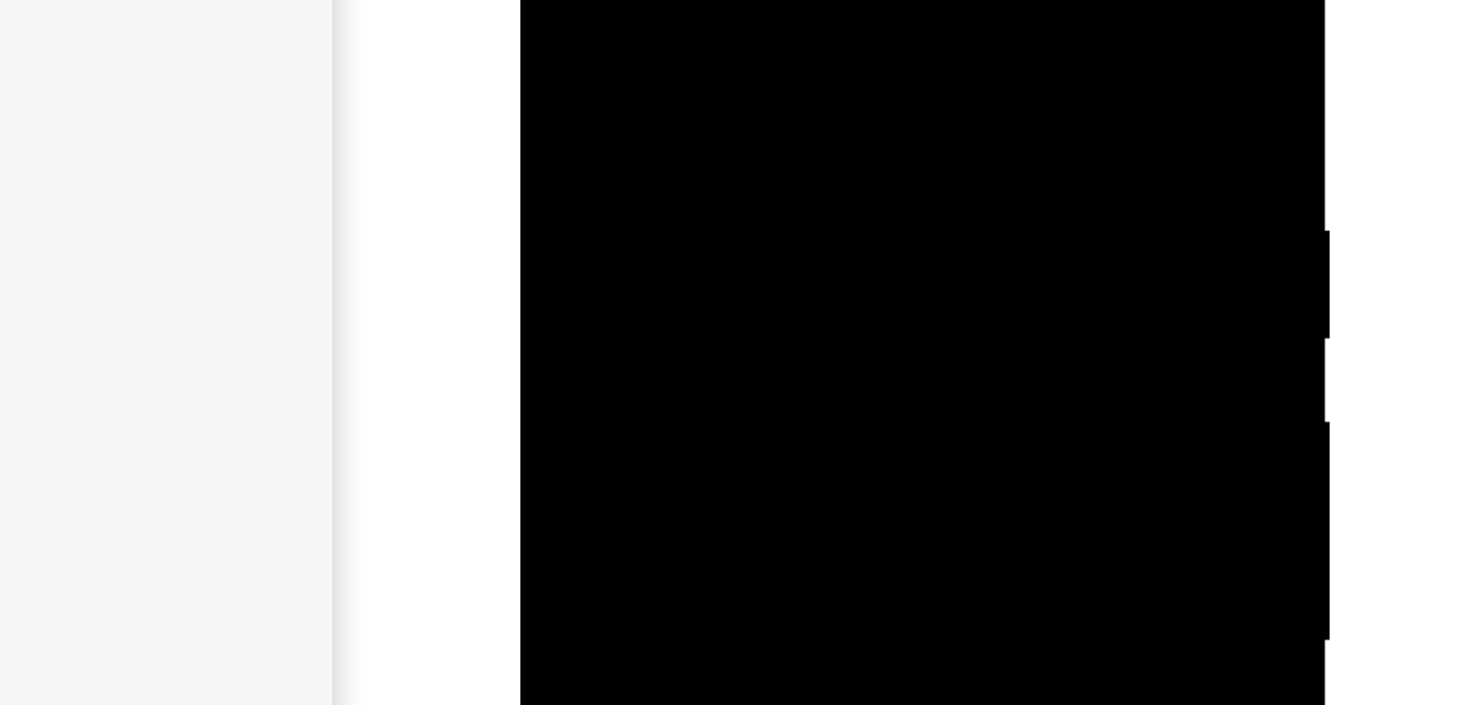
drag, startPoint x: 664, startPoint y: -13, endPoint x: 676, endPoint y: -50, distance: 38.9
click at [676, 0] on div at bounding box center [643, 60] width 221 height 492
drag, startPoint x: 650, startPoint y: -17, endPoint x: 688, endPoint y: -21, distance: 38.0
click at [688, 0] on div at bounding box center [643, 60] width 221 height 492
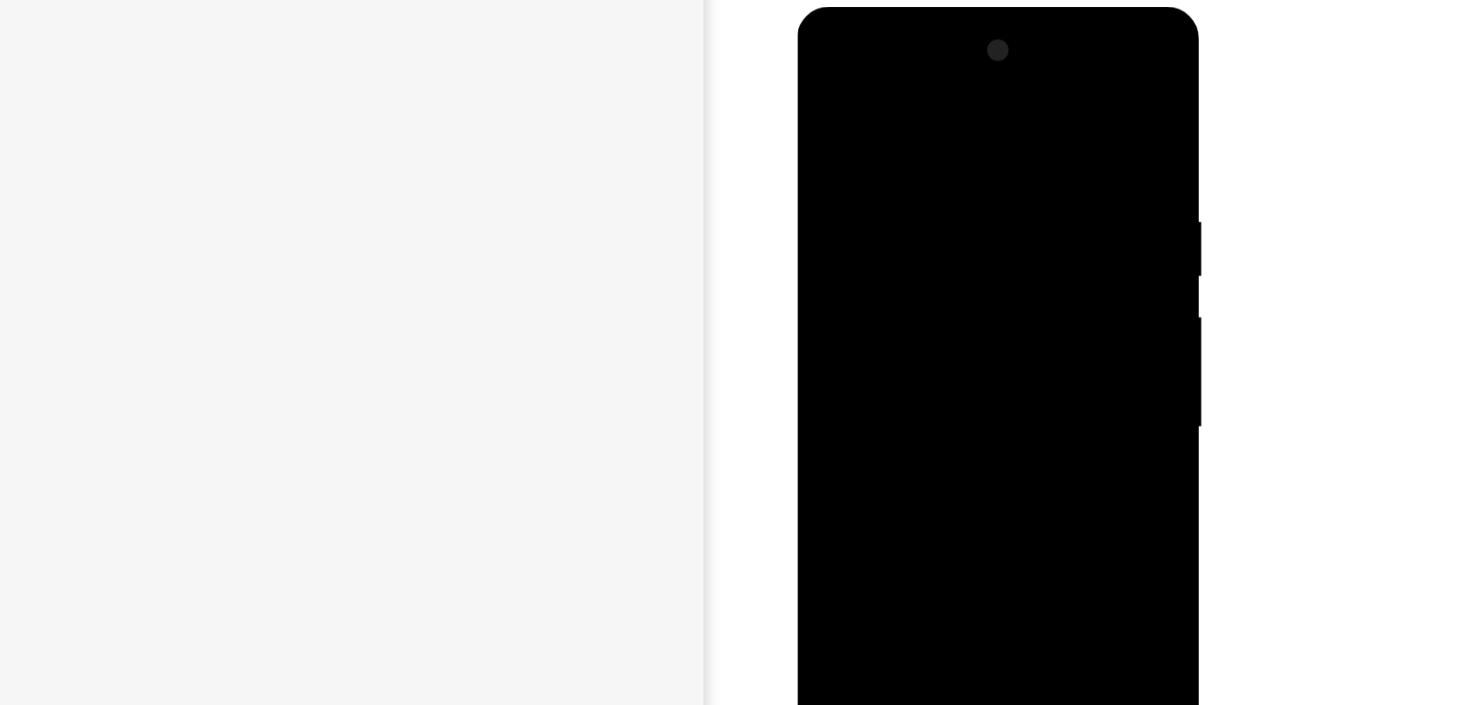
drag, startPoint x: 933, startPoint y: 200, endPoint x: 926, endPoint y: 149, distance: 51.6
click at [926, 149] on div at bounding box center [920, 266] width 221 height 492
drag, startPoint x: 909, startPoint y: 236, endPoint x: 993, endPoint y: 245, distance: 84.9
click at [993, 245] on div at bounding box center [920, 266] width 221 height 492
drag, startPoint x: 921, startPoint y: 147, endPoint x: 936, endPoint y: 230, distance: 84.8
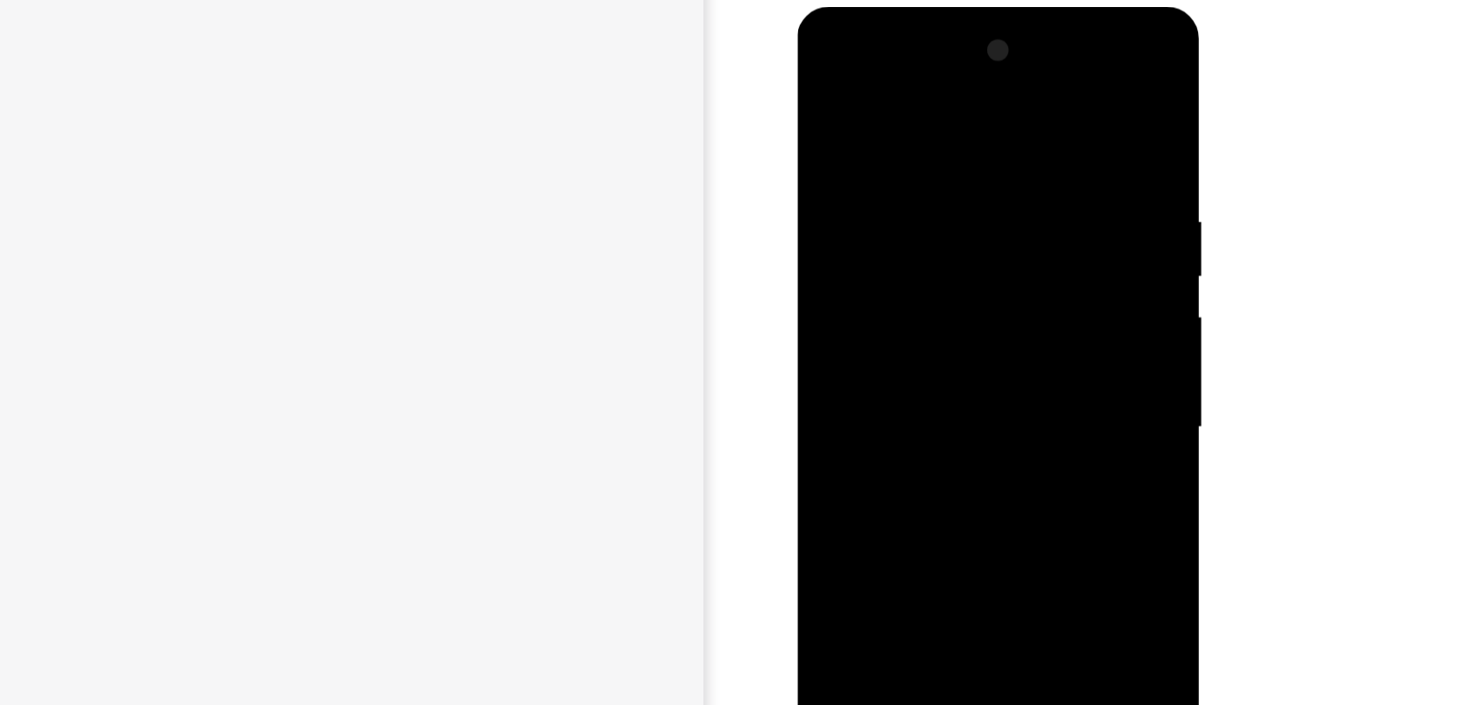
click at [936, 230] on div at bounding box center [920, 266] width 221 height 492
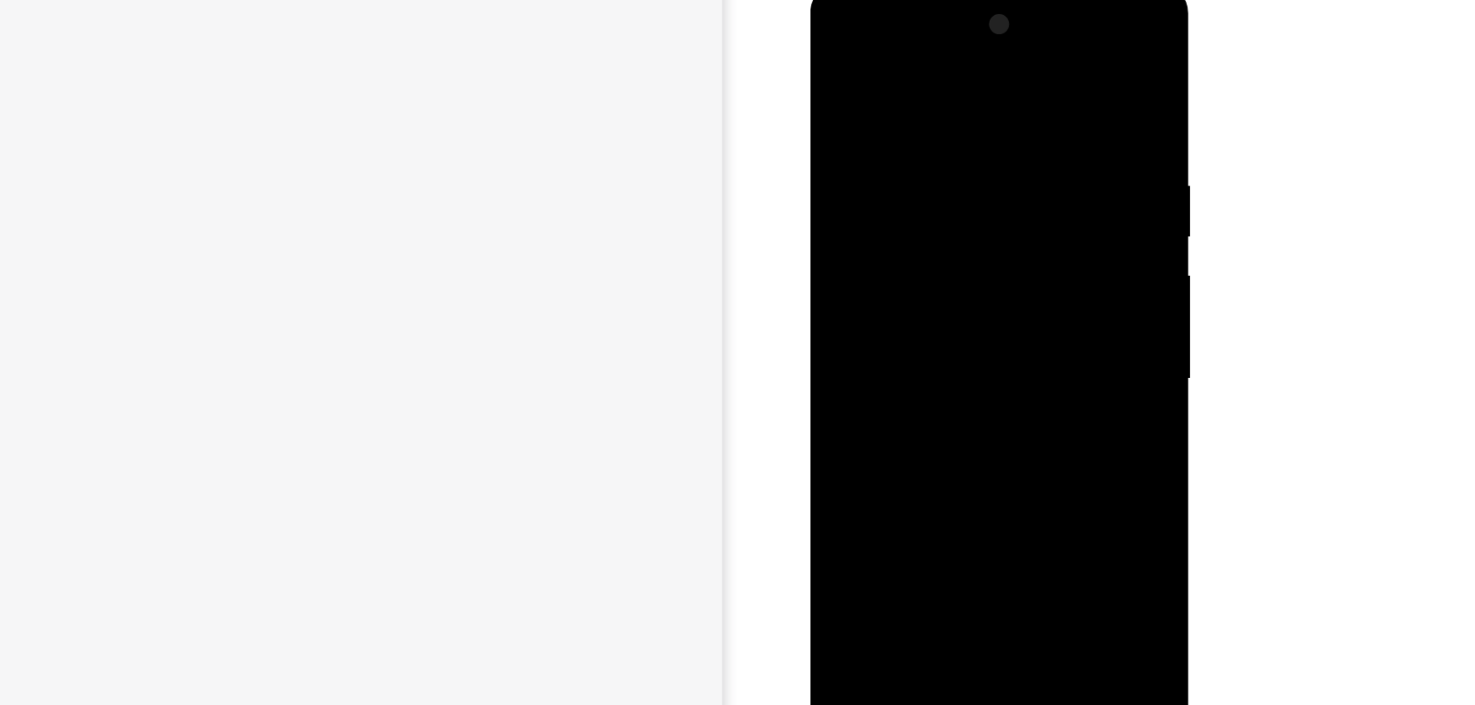
click at [1009, 40] on div at bounding box center [933, 242] width 221 height 492
click at [1028, 106] on div at bounding box center [933, 242] width 221 height 492
click at [844, 37] on div at bounding box center [933, 242] width 221 height 492
click at [911, 193] on div at bounding box center [933, 242] width 221 height 492
click at [891, 243] on div at bounding box center [933, 242] width 221 height 492
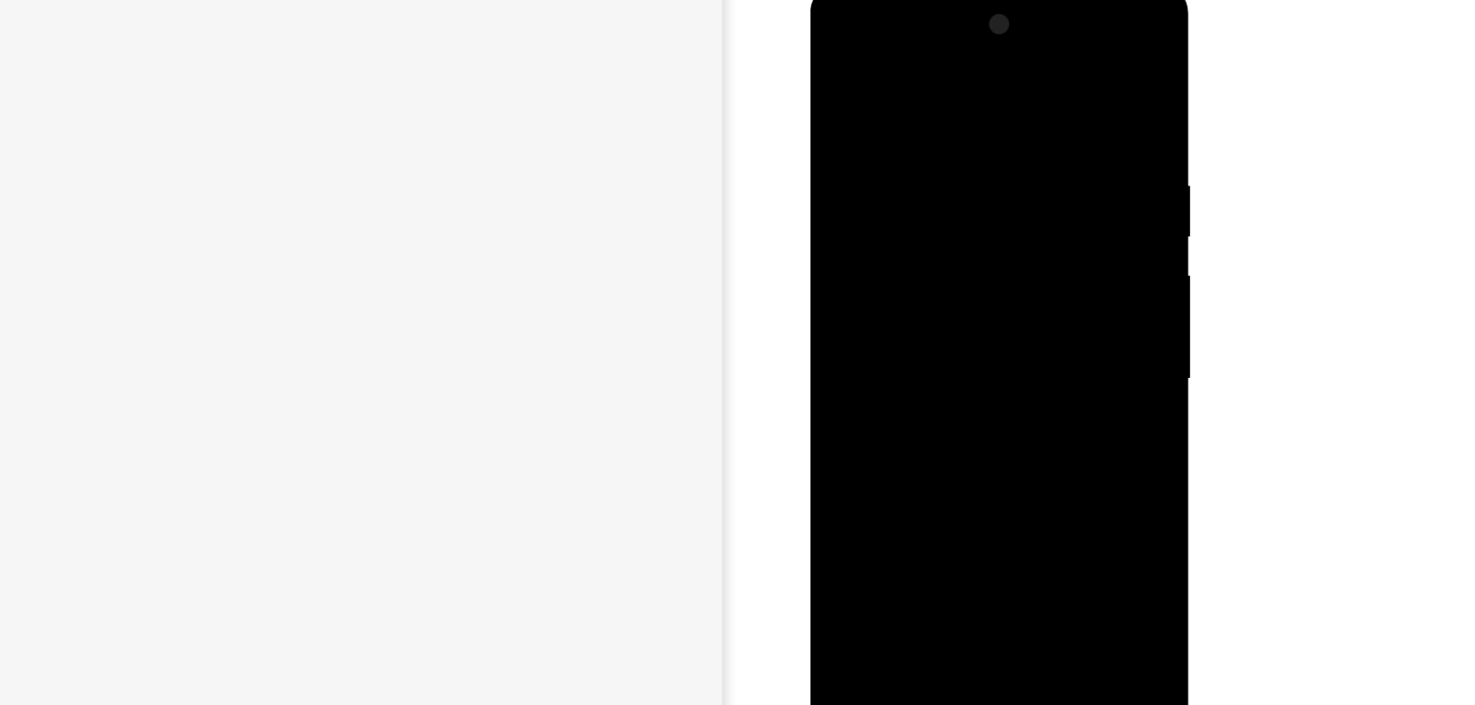
click at [891, 158] on div at bounding box center [933, 242] width 221 height 492
click at [882, 226] on div at bounding box center [933, 242] width 221 height 492
click at [897, 265] on div at bounding box center [933, 242] width 221 height 492
click at [941, 348] on div at bounding box center [933, 242] width 221 height 492
click at [955, 347] on div at bounding box center [933, 242] width 221 height 492
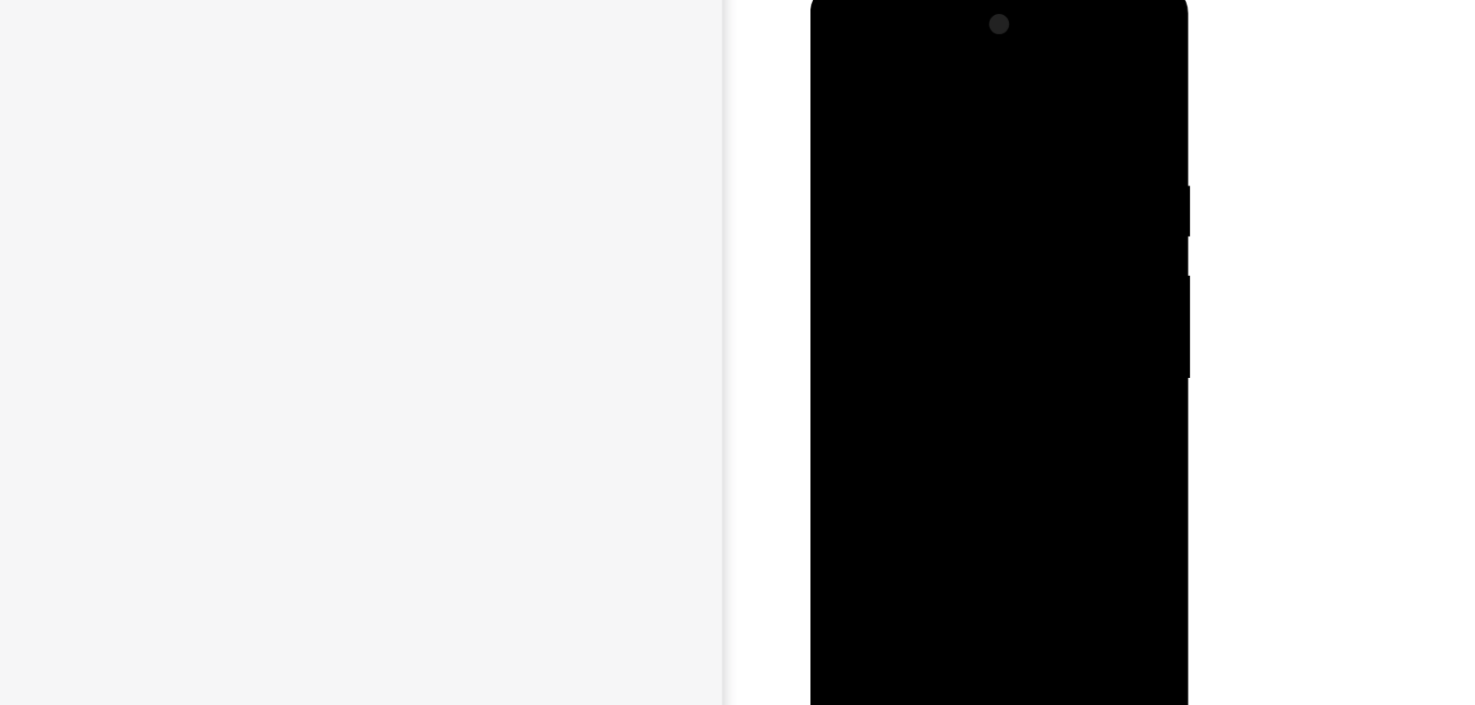
click at [936, 261] on div at bounding box center [933, 242] width 221 height 492
click at [884, 190] on div at bounding box center [933, 242] width 221 height 492
drag, startPoint x: 995, startPoint y: 331, endPoint x: 994, endPoint y: 241, distance: 90.5
click at [994, 241] on div at bounding box center [933, 242] width 221 height 492
click at [1022, 188] on div at bounding box center [933, 242] width 221 height 492
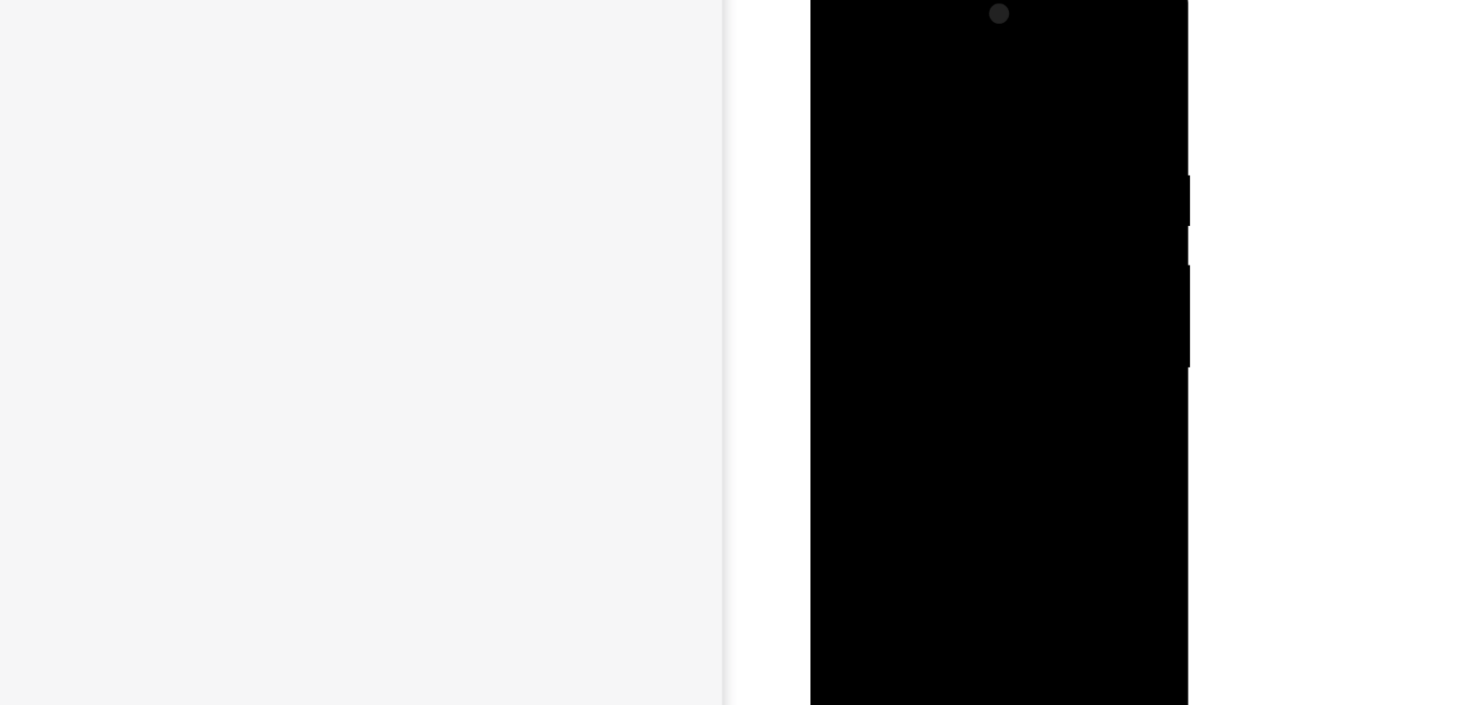
click at [980, 425] on div at bounding box center [933, 233] width 221 height 492
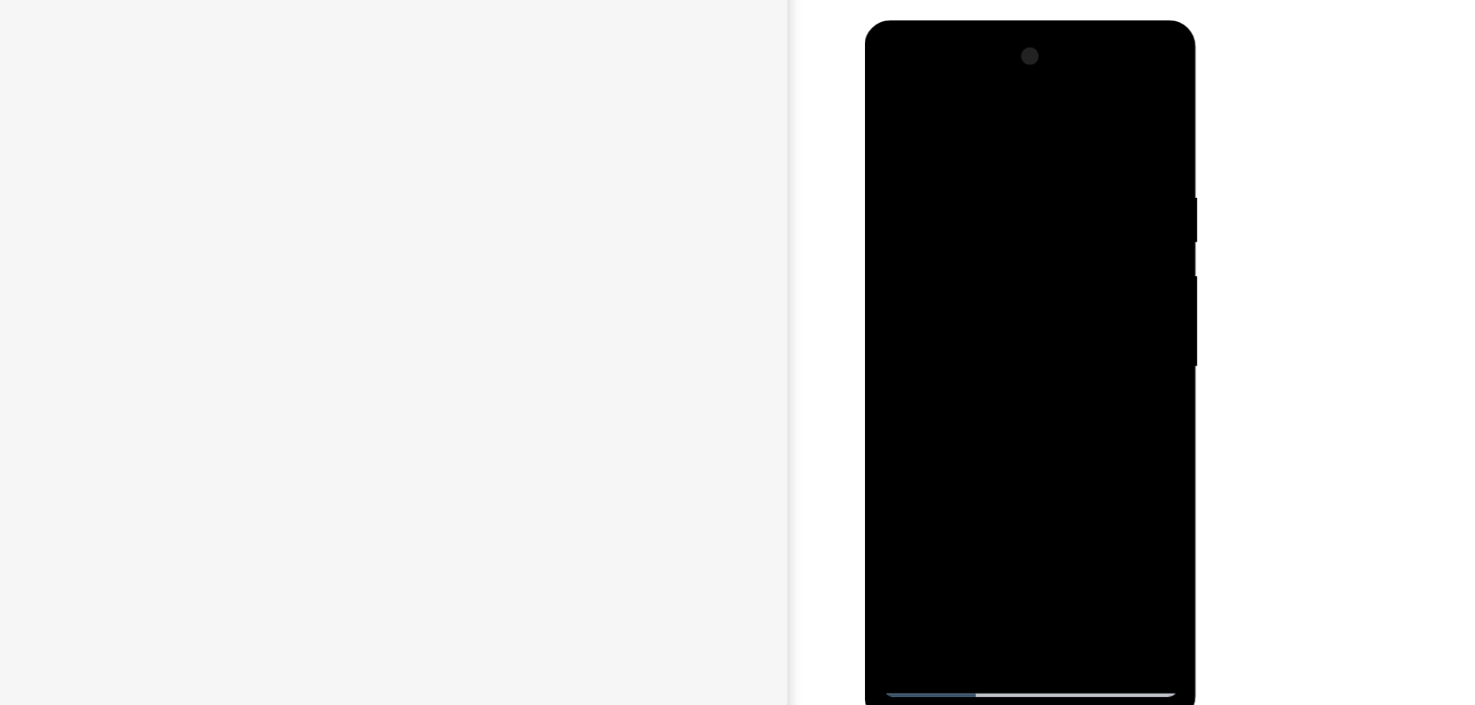
click at [1020, 480] on div at bounding box center [986, 279] width 221 height 492
click at [983, 307] on div at bounding box center [986, 279] width 221 height 492
click at [950, 250] on div at bounding box center [986, 279] width 221 height 492
click at [974, 314] on div at bounding box center [986, 279] width 221 height 492
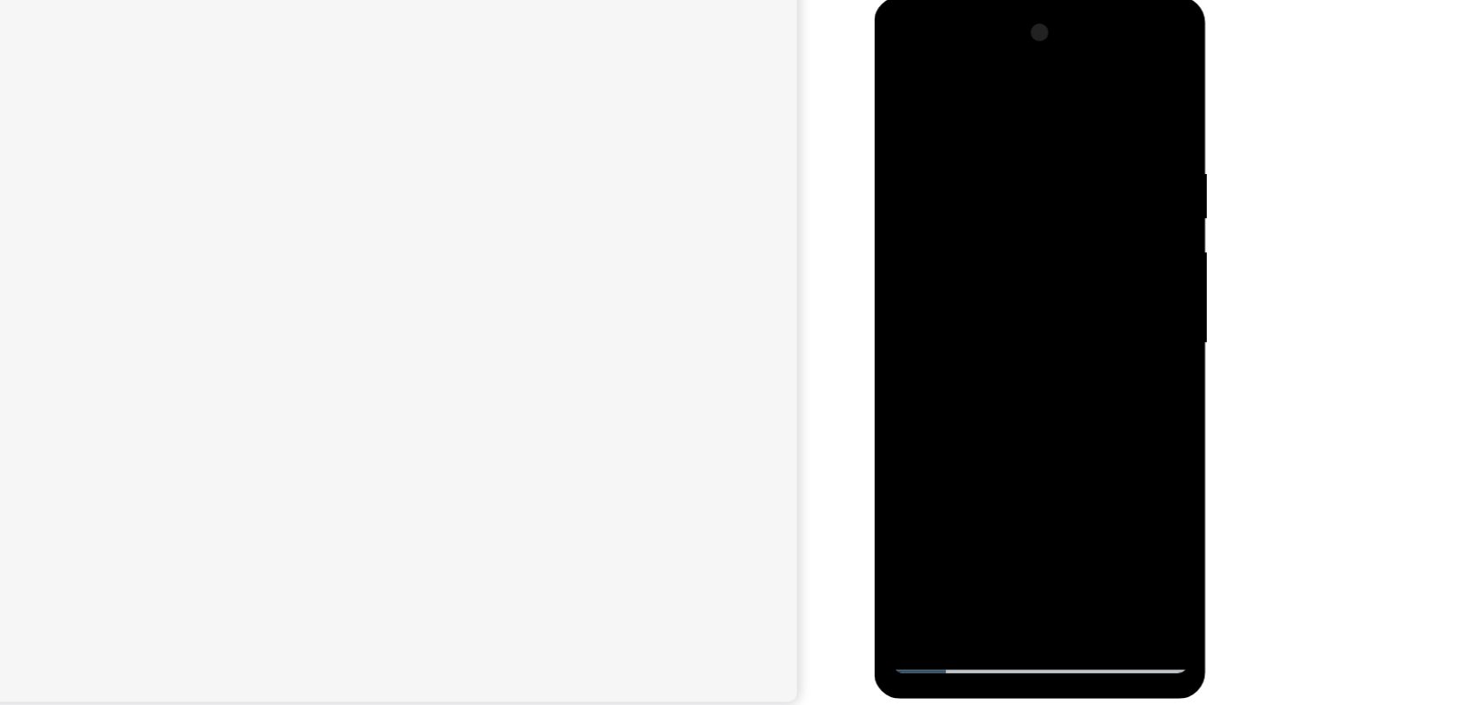
click at [1050, 98] on div at bounding box center [997, 257] width 221 height 492
click at [915, 74] on div at bounding box center [997, 257] width 221 height 492
drag, startPoint x: 1030, startPoint y: 321, endPoint x: 984, endPoint y: 186, distance: 142.3
click at [984, 186] on div at bounding box center [997, 257] width 221 height 492
drag, startPoint x: 1039, startPoint y: 328, endPoint x: 1007, endPoint y: 181, distance: 150.2
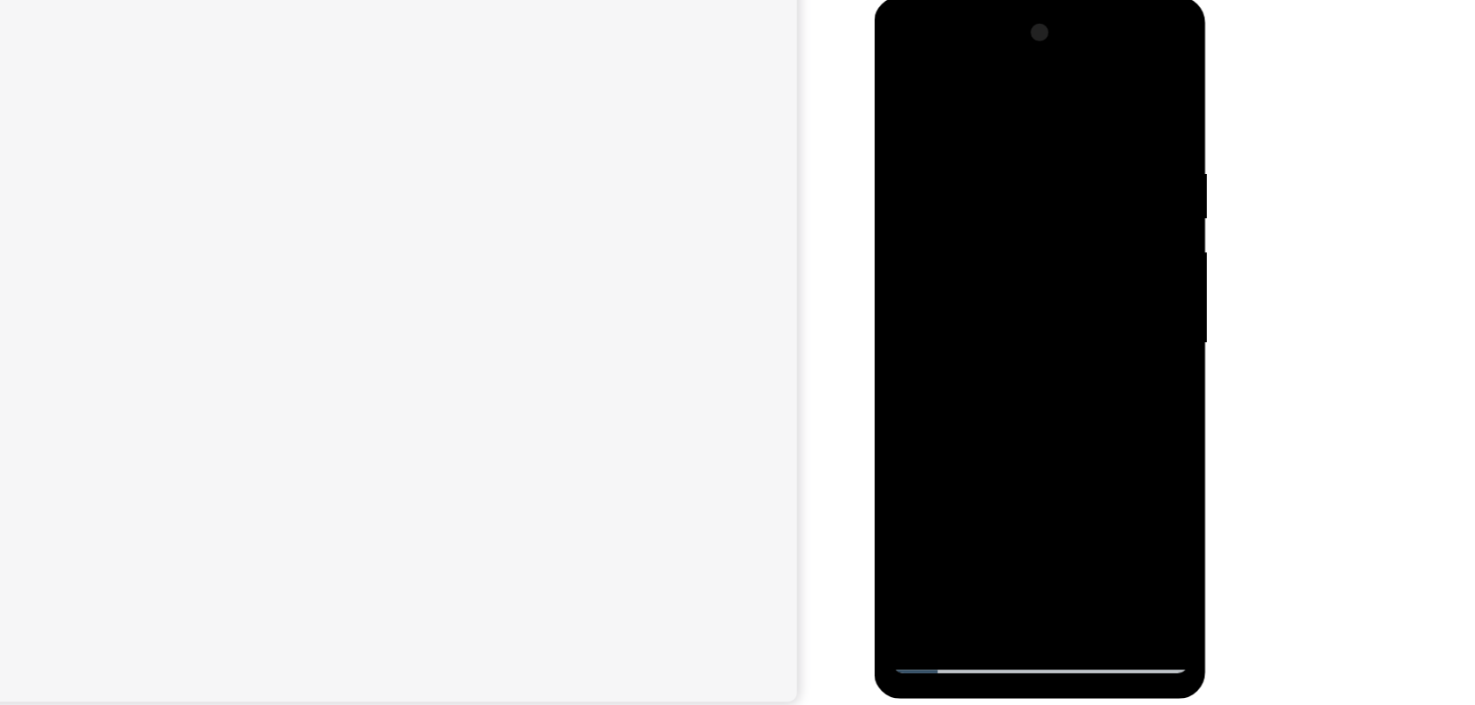
click at [1007, 181] on div at bounding box center [997, 257] width 221 height 492
drag, startPoint x: 1004, startPoint y: 218, endPoint x: 1004, endPoint y: 340, distance: 122.2
click at [1004, 340] on div at bounding box center [997, 257] width 221 height 492
drag, startPoint x: 994, startPoint y: 156, endPoint x: 1007, endPoint y: 278, distance: 122.9
click at [1007, 278] on div at bounding box center [997, 257] width 221 height 492
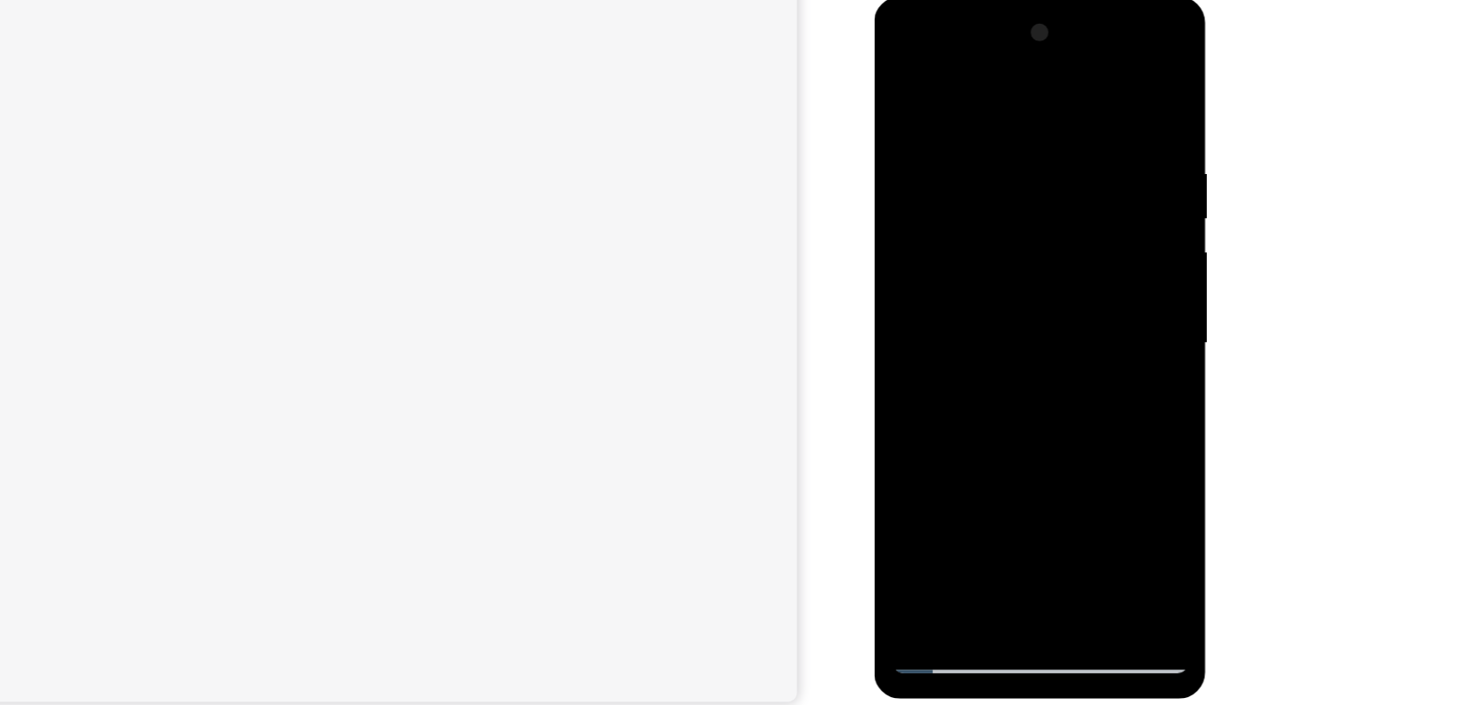
click at [1003, 192] on div at bounding box center [997, 257] width 221 height 492
click at [1100, 83] on div at bounding box center [997, 257] width 221 height 492
drag, startPoint x: 1041, startPoint y: 280, endPoint x: 1042, endPoint y: 381, distance: 101.1
click at [1042, 381] on div at bounding box center [997, 257] width 221 height 492
click at [1052, 106] on div at bounding box center [997, 257] width 221 height 492
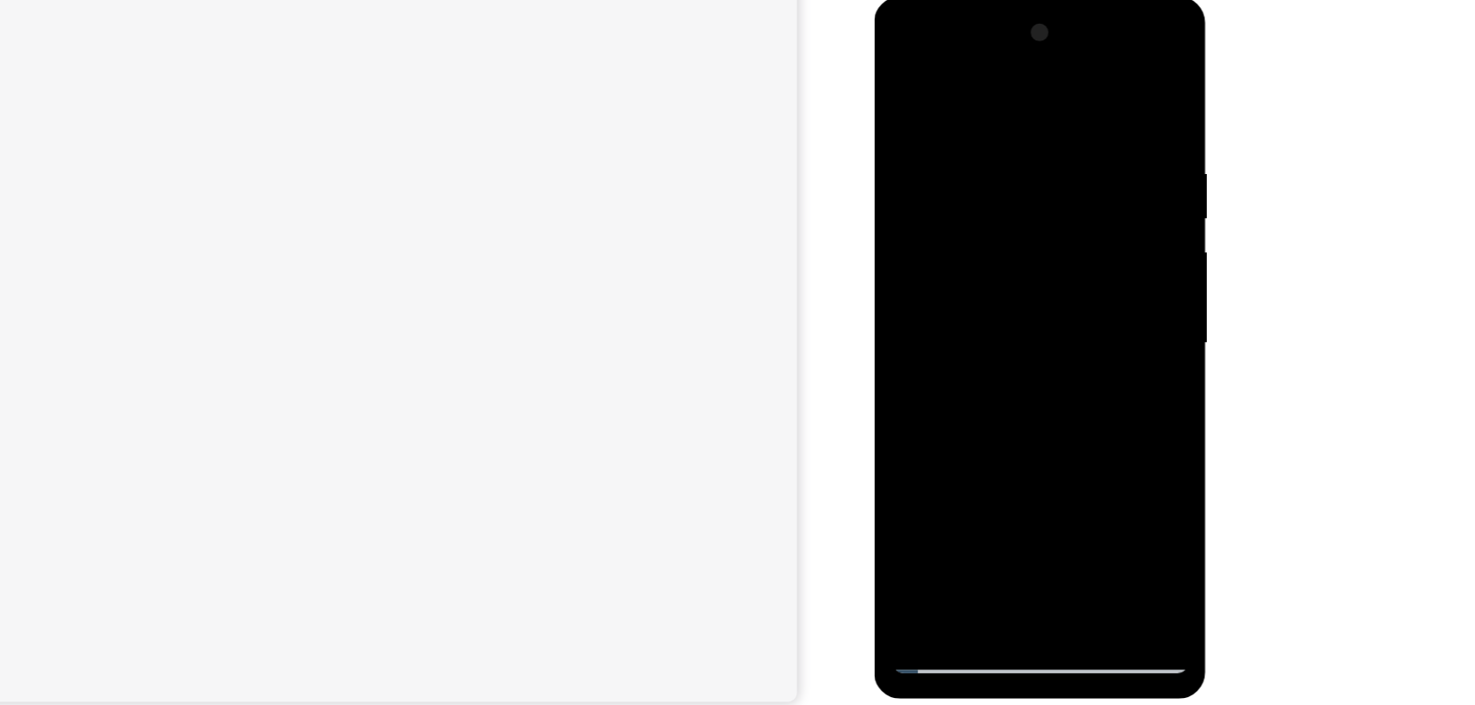
click at [911, 76] on div at bounding box center [997, 257] width 221 height 492
click at [1071, 48] on div at bounding box center [997, 257] width 221 height 492
click at [967, 90] on div at bounding box center [997, 257] width 221 height 492
click at [981, 195] on div at bounding box center [997, 257] width 221 height 492
click at [1013, 460] on div at bounding box center [997, 257] width 221 height 492
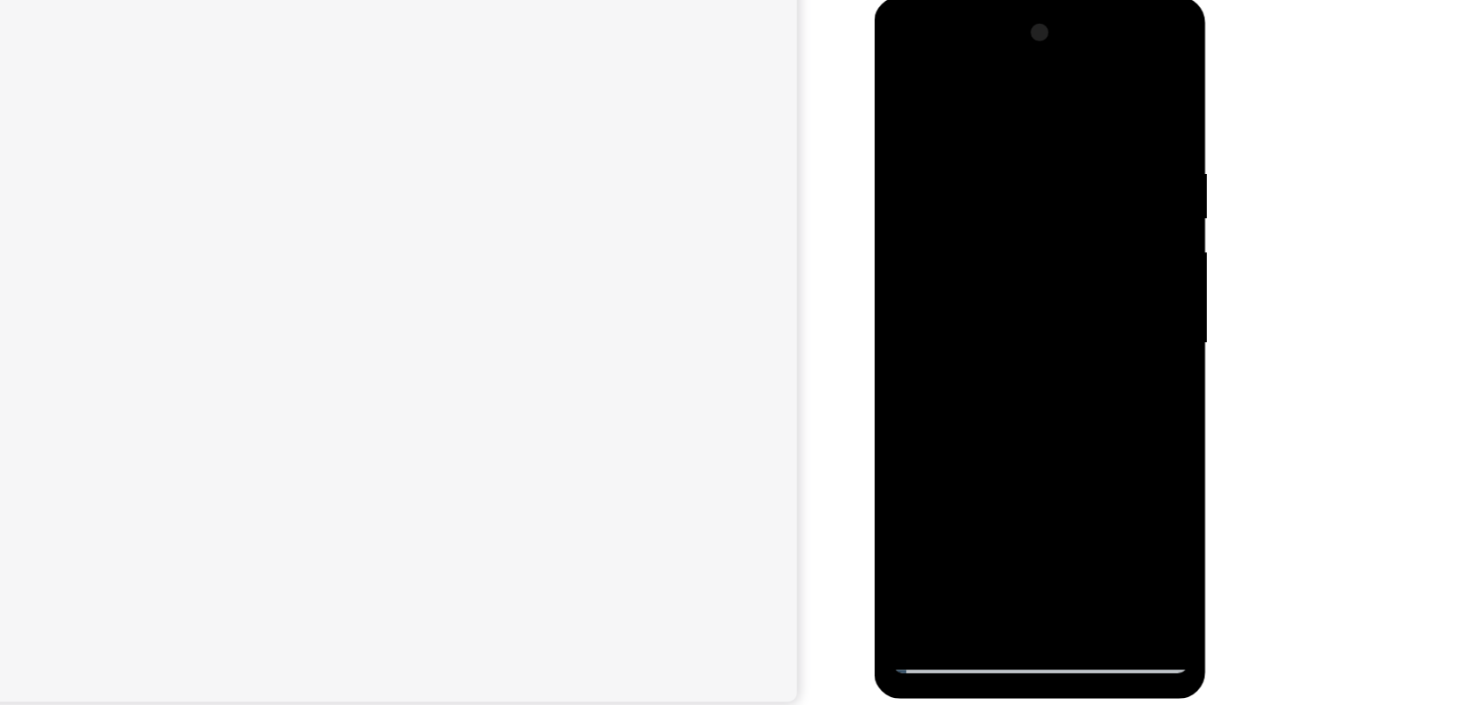
drag, startPoint x: 1037, startPoint y: 405, endPoint x: 1020, endPoint y: 317, distance: 89.6
click at [1020, 317] on div at bounding box center [997, 257] width 221 height 492
drag, startPoint x: 1006, startPoint y: 297, endPoint x: 1027, endPoint y: 367, distance: 73.2
click at [1027, 367] on div at bounding box center [997, 257] width 221 height 492
drag, startPoint x: 984, startPoint y: 182, endPoint x: 990, endPoint y: 201, distance: 20.0
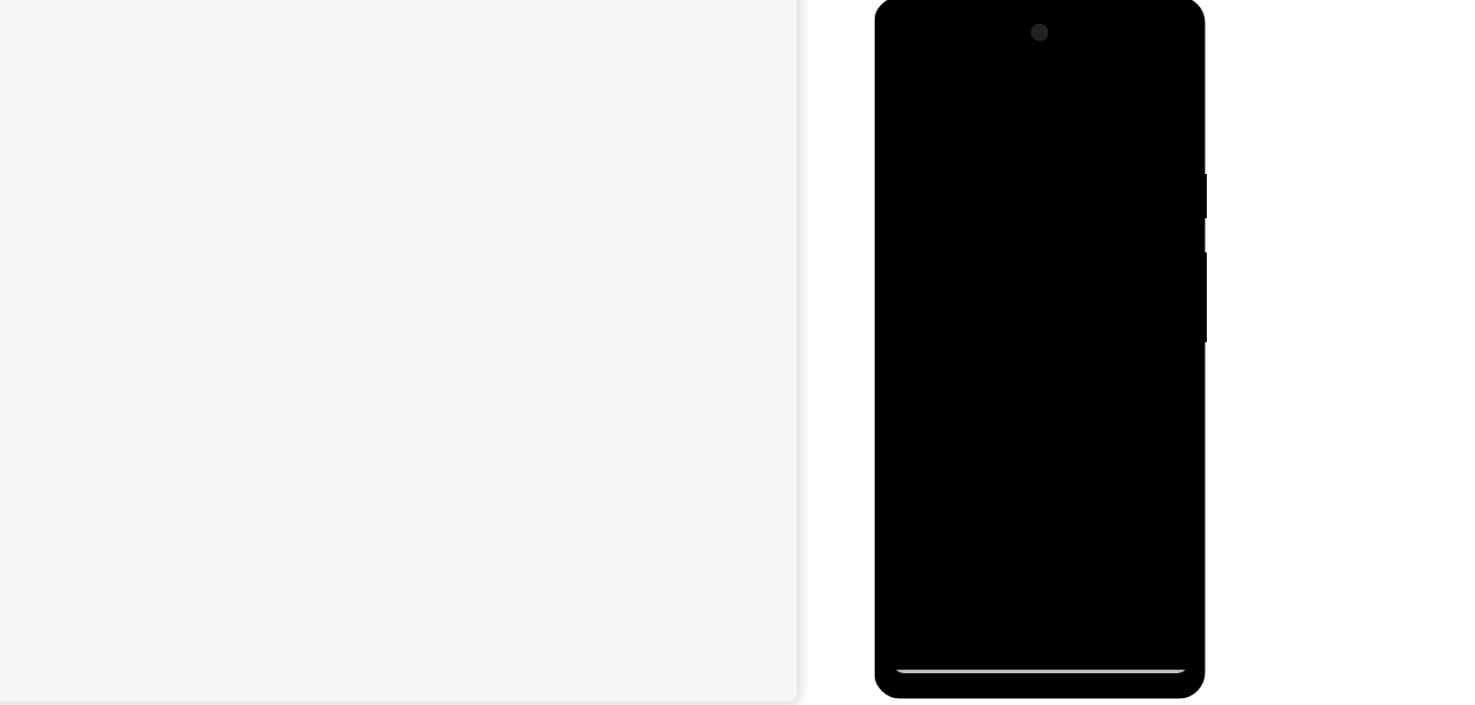
click at [990, 201] on div at bounding box center [997, 257] width 221 height 492
drag, startPoint x: 998, startPoint y: 164, endPoint x: 1009, endPoint y: 209, distance: 46.3
click at [1009, 209] on div at bounding box center [997, 257] width 221 height 492
click at [1074, 48] on div at bounding box center [997, 257] width 221 height 492
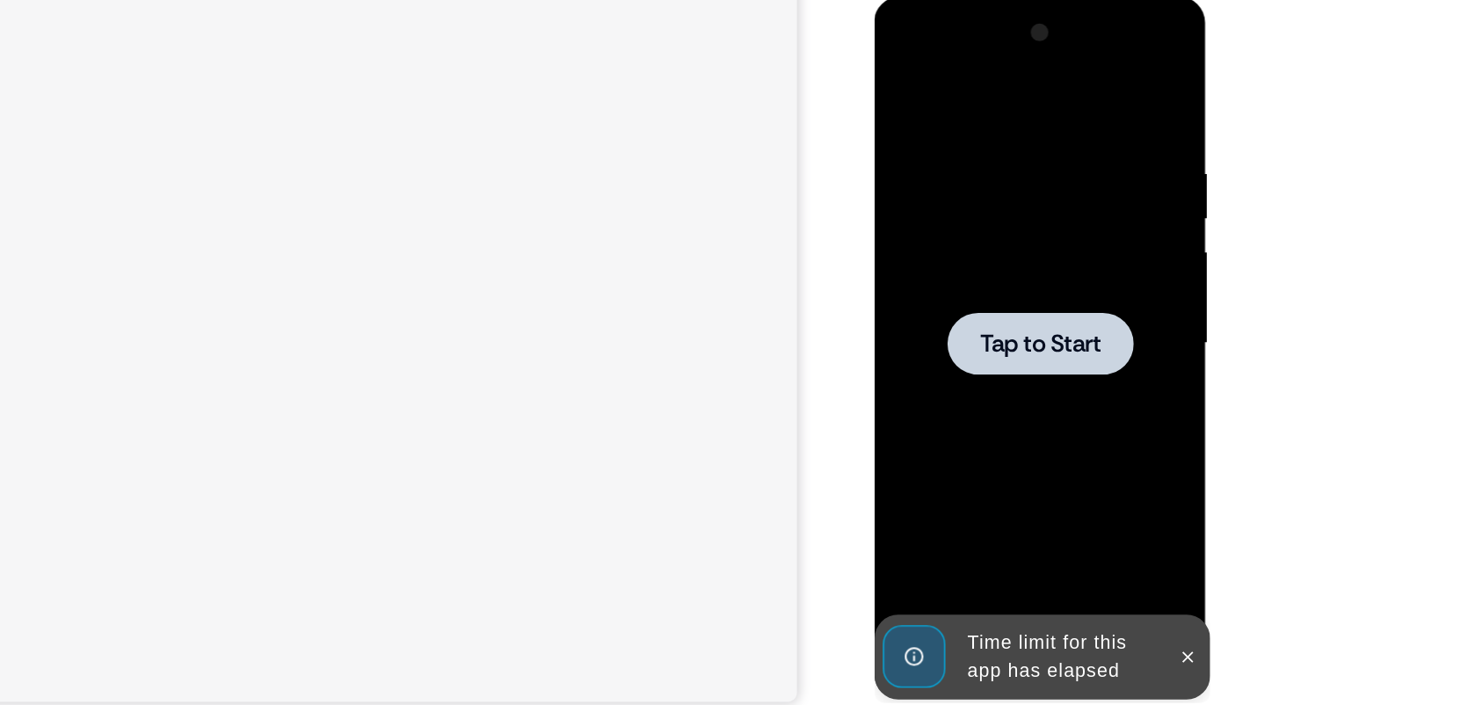
click at [1020, 260] on span "Tap to Start" at bounding box center [998, 257] width 90 height 18
